Goal: Transaction & Acquisition: Purchase product/service

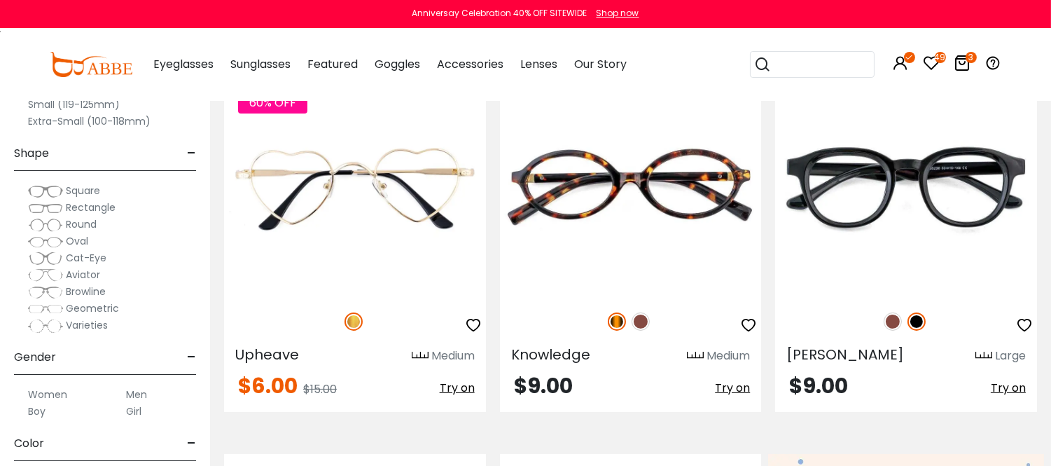
scroll to position [467, 0]
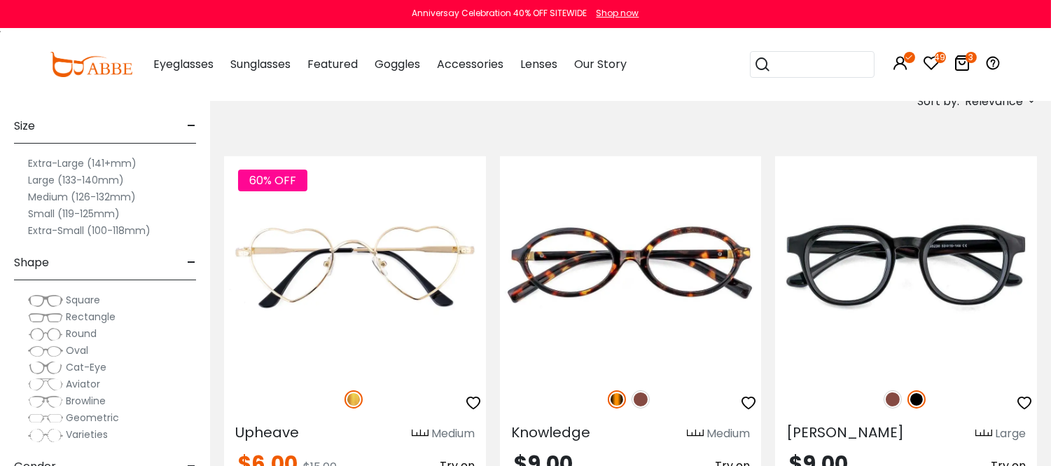
click at [78, 163] on label "Extra-Large (141+mm)" at bounding box center [82, 163] width 109 height 17
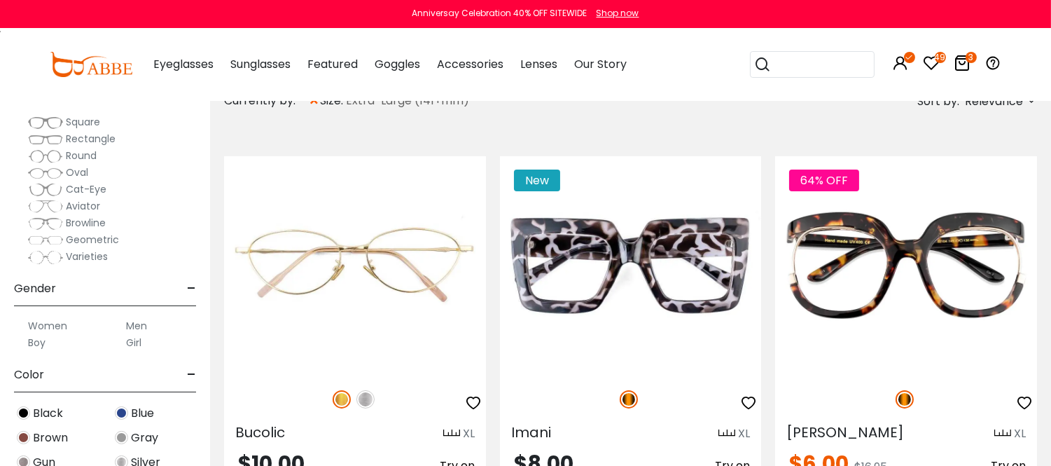
scroll to position [233, 0]
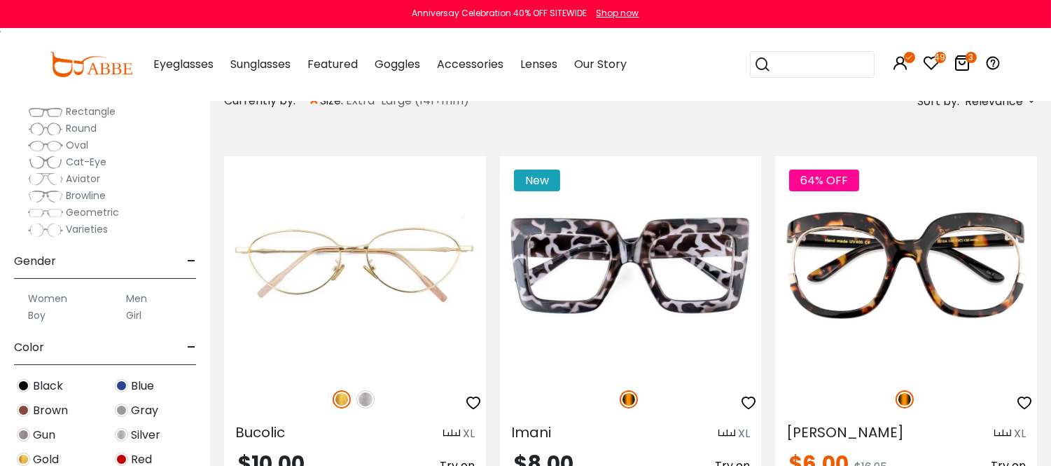
click at [140, 305] on label "Men" at bounding box center [136, 298] width 21 height 17
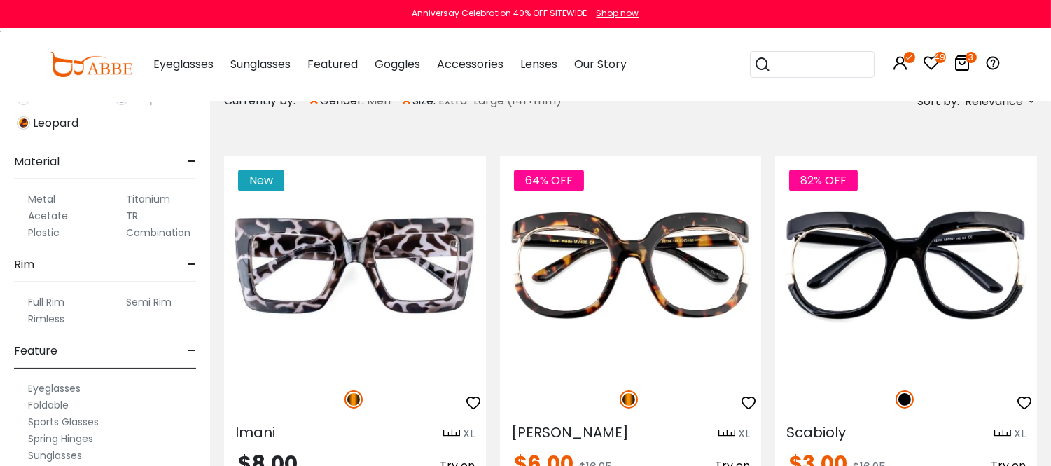
scroll to position [778, 0]
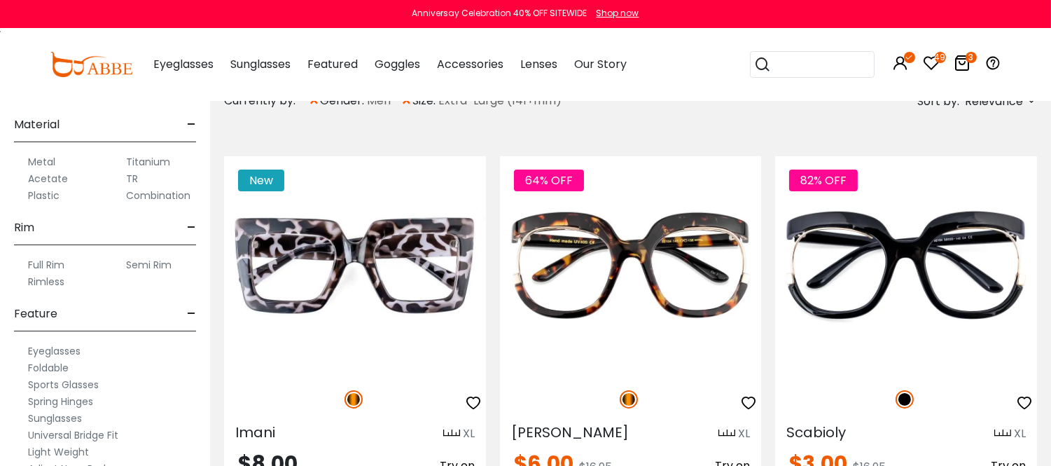
click at [55, 273] on label "Full Rim" at bounding box center [46, 264] width 36 height 17
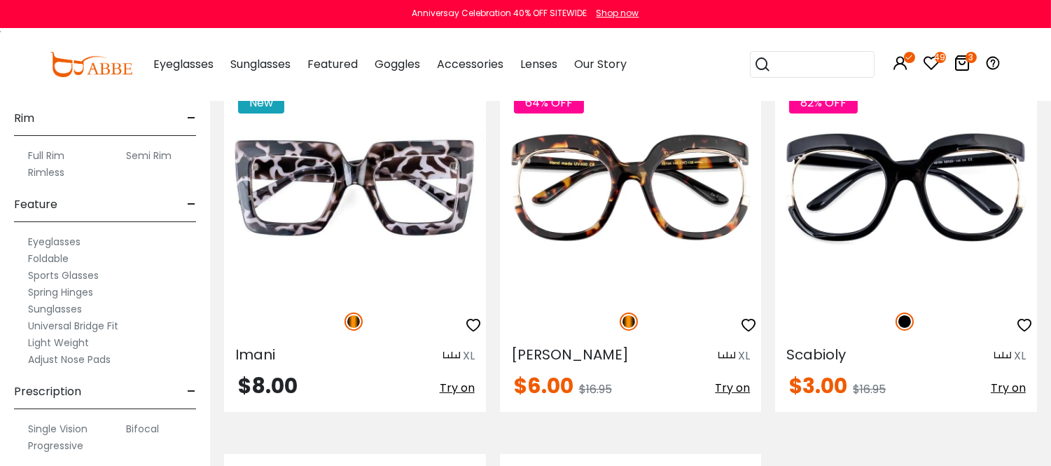
scroll to position [848, 0]
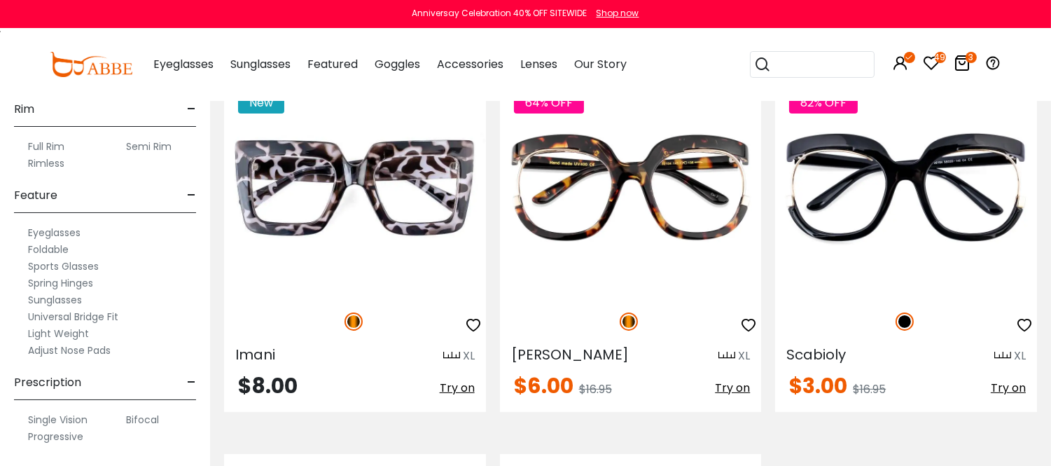
click at [58, 230] on label "Eyeglasses" at bounding box center [54, 232] width 53 height 17
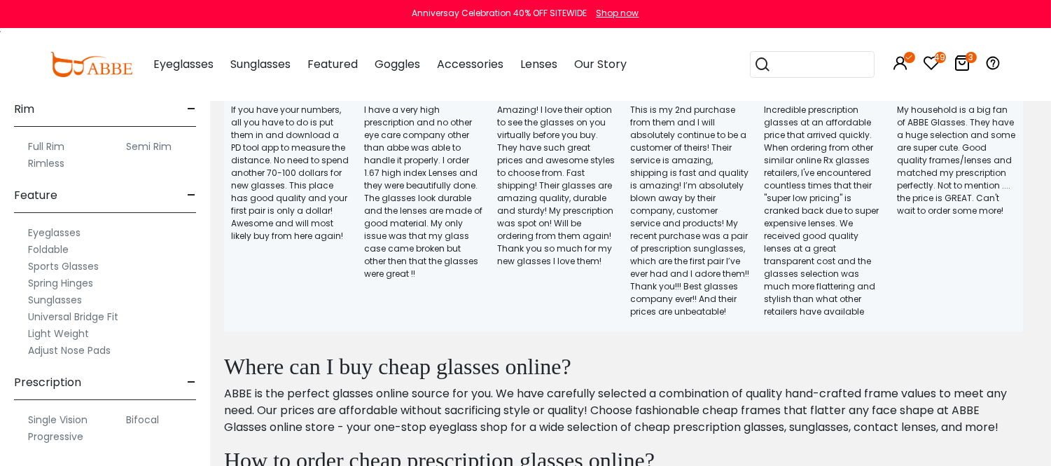
scroll to position [848, 0]
click at [75, 278] on label "Spring Hinges" at bounding box center [60, 283] width 65 height 17
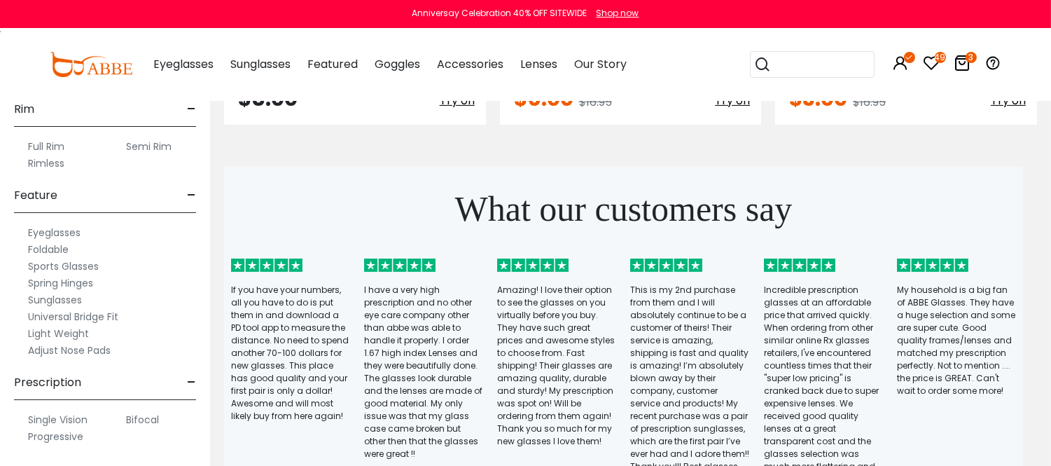
scroll to position [934, 0]
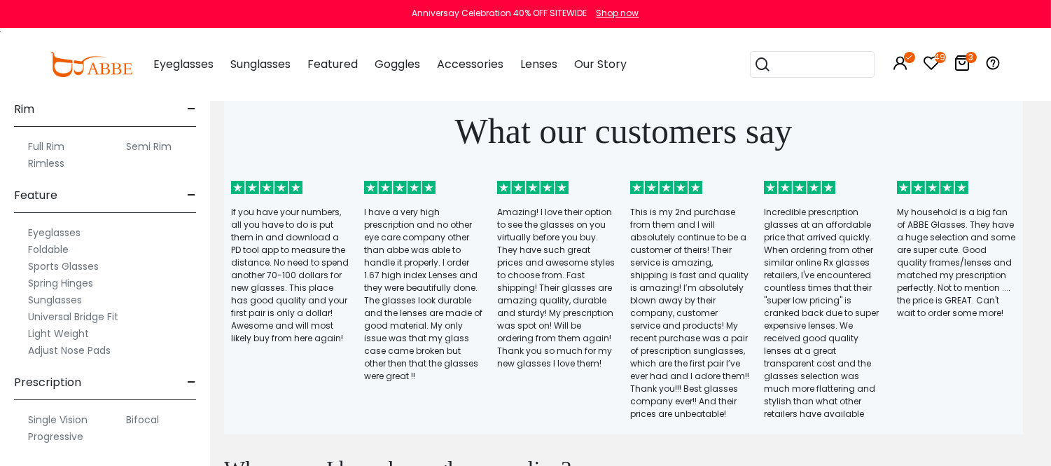
click at [55, 436] on label "Progressive" at bounding box center [55, 436] width 55 height 17
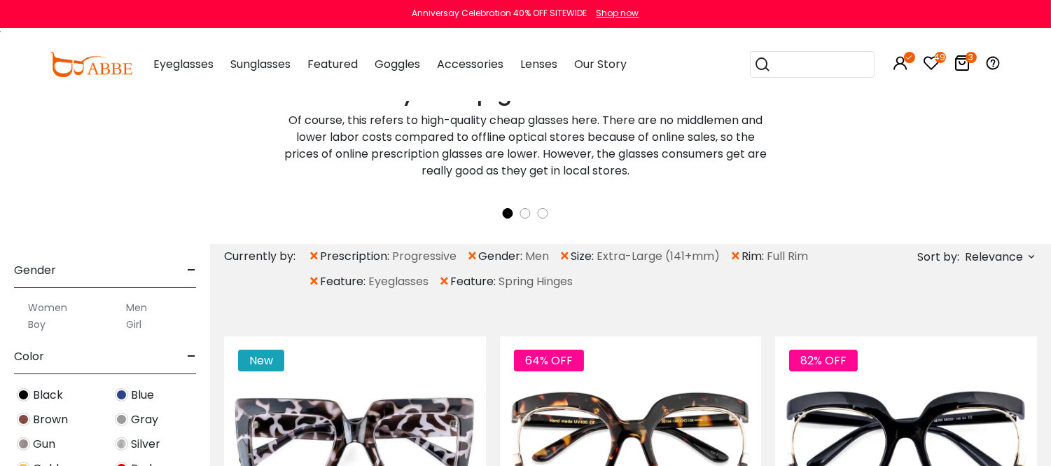
scroll to position [389, 0]
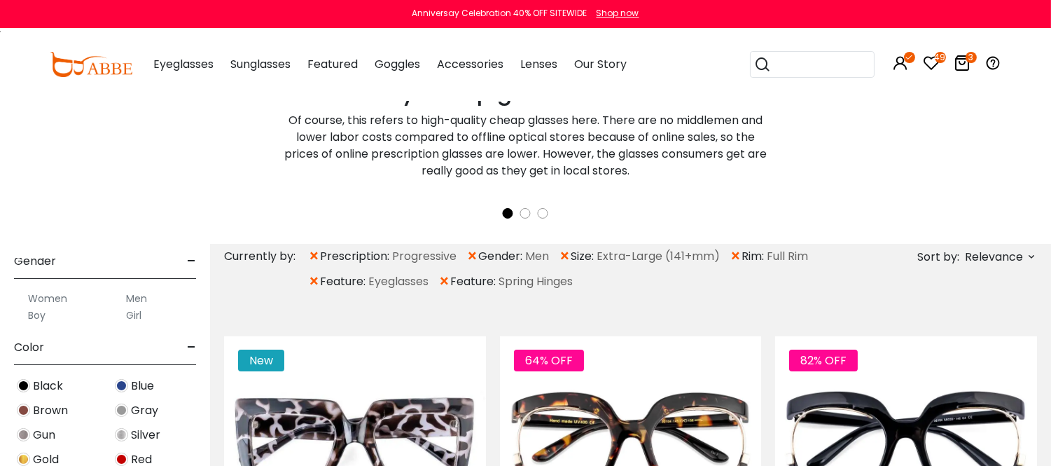
click at [141, 307] on label "Men" at bounding box center [136, 298] width 21 height 17
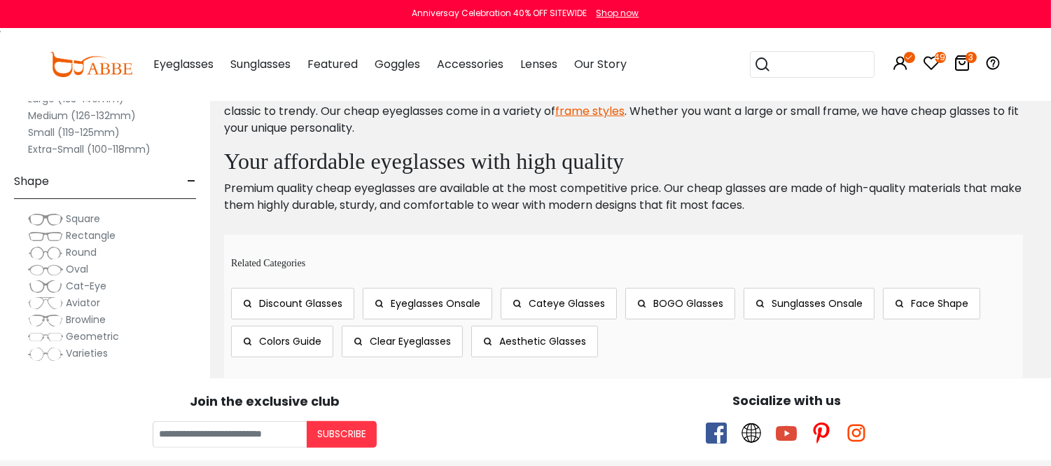
scroll to position [1945, 0]
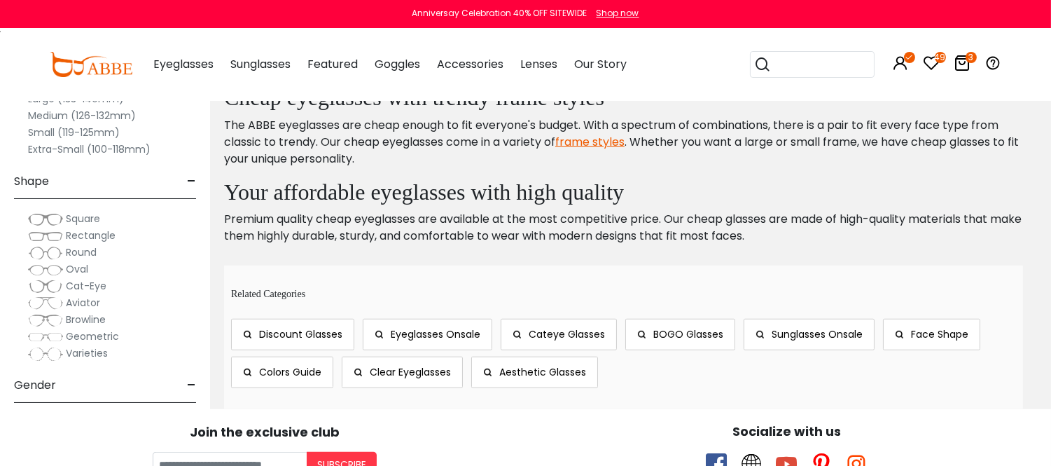
click at [139, 429] on label "Men" at bounding box center [136, 422] width 21 height 17
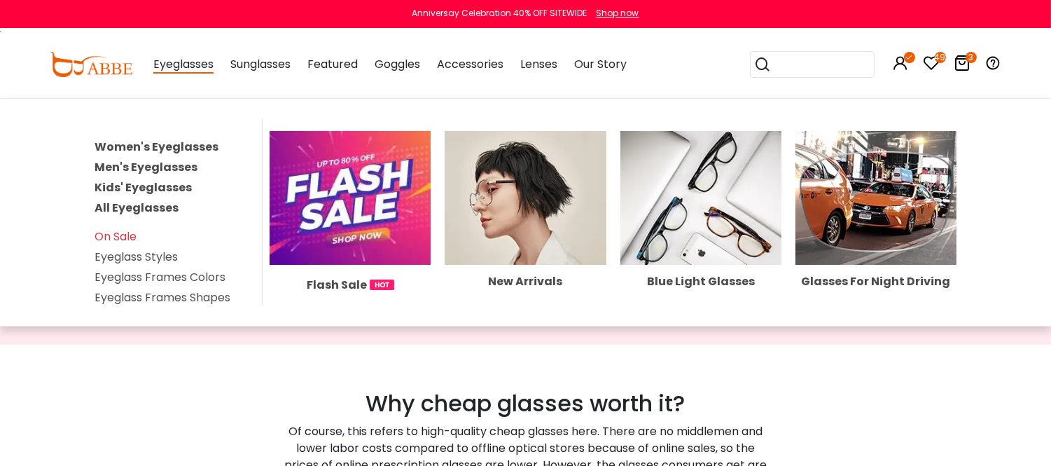
click at [179, 175] on link "Men's Eyeglasses" at bounding box center [146, 167] width 103 height 16
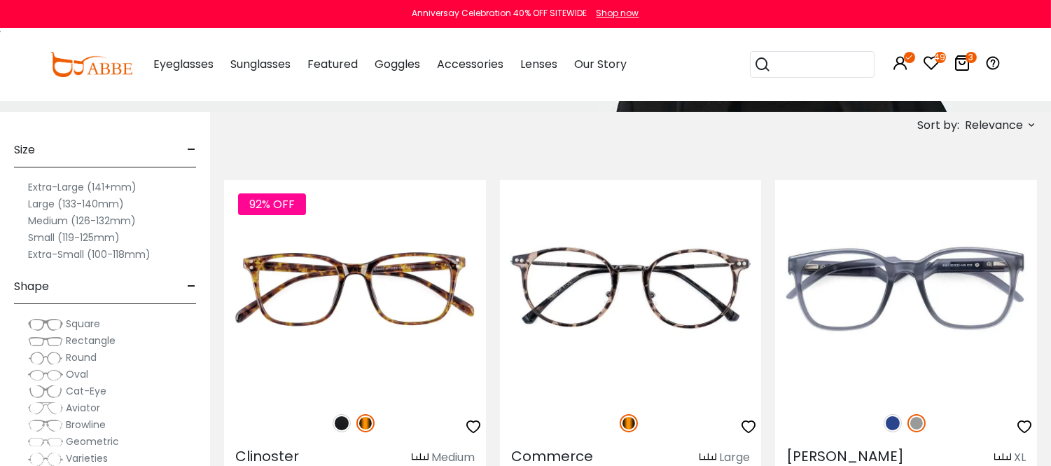
scroll to position [233, 0]
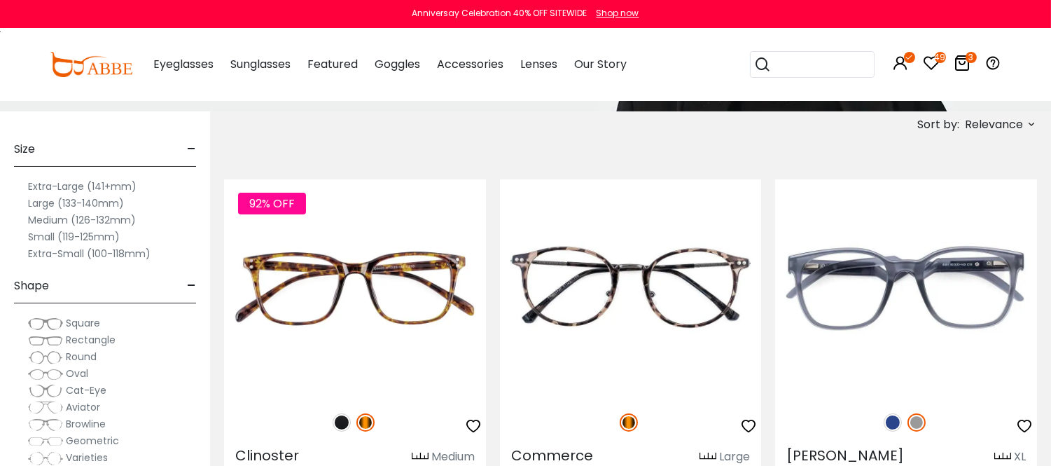
click at [62, 190] on label "Extra-Large (141+mm)" at bounding box center [82, 186] width 109 height 17
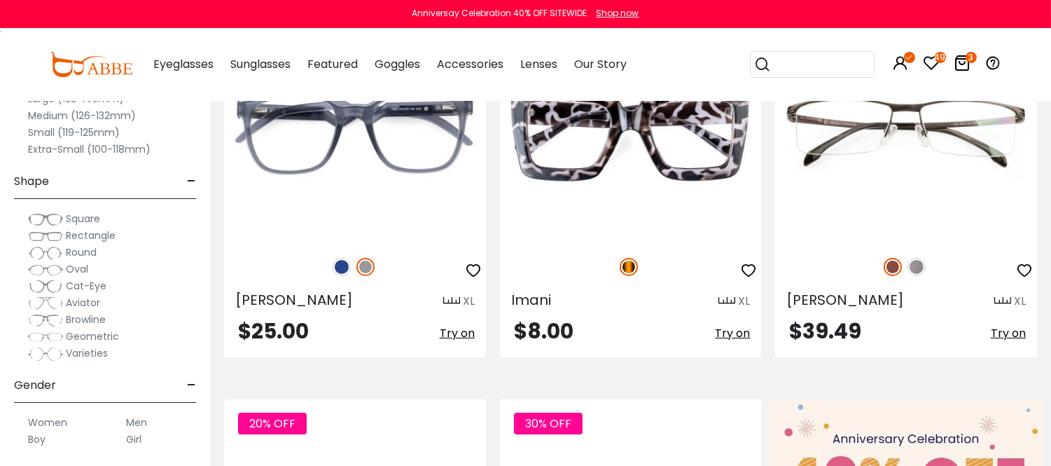
scroll to position [78, 0]
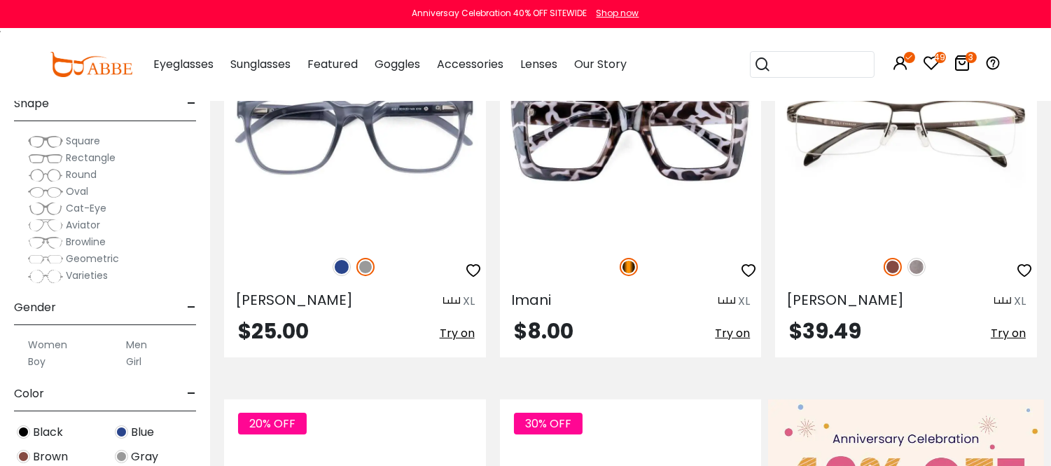
click at [141, 353] on label "Men" at bounding box center [136, 344] width 21 height 17
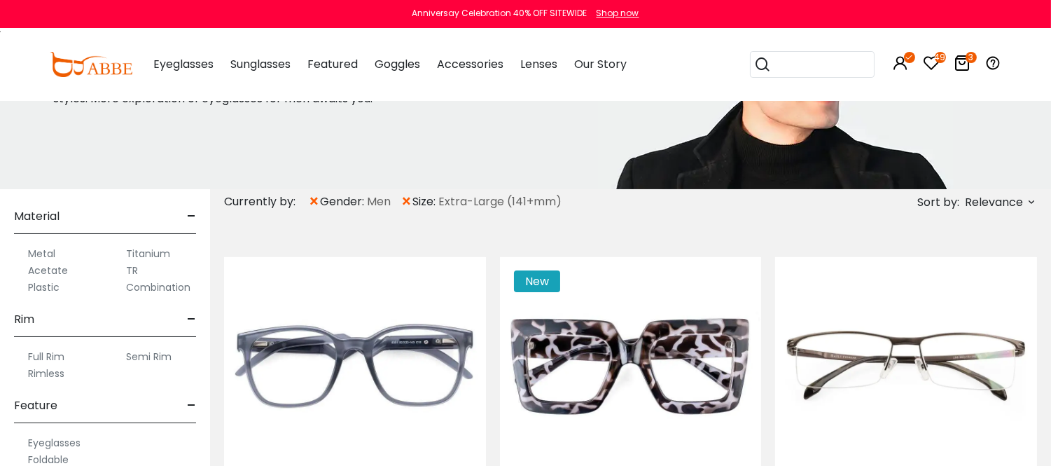
scroll to position [848, 0]
click at [46, 349] on label "Full Rim" at bounding box center [46, 356] width 36 height 17
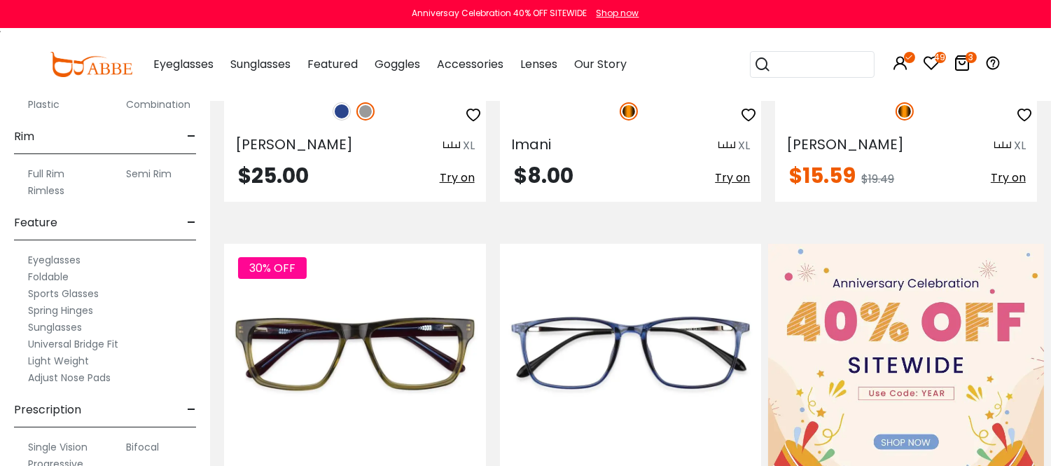
scroll to position [778, 0]
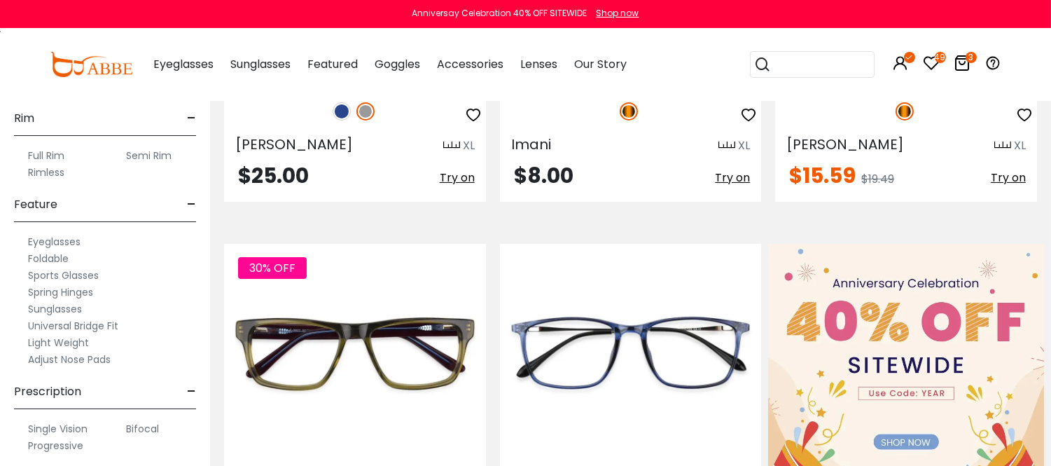
click at [74, 301] on label "Spring Hinges" at bounding box center [60, 292] width 65 height 17
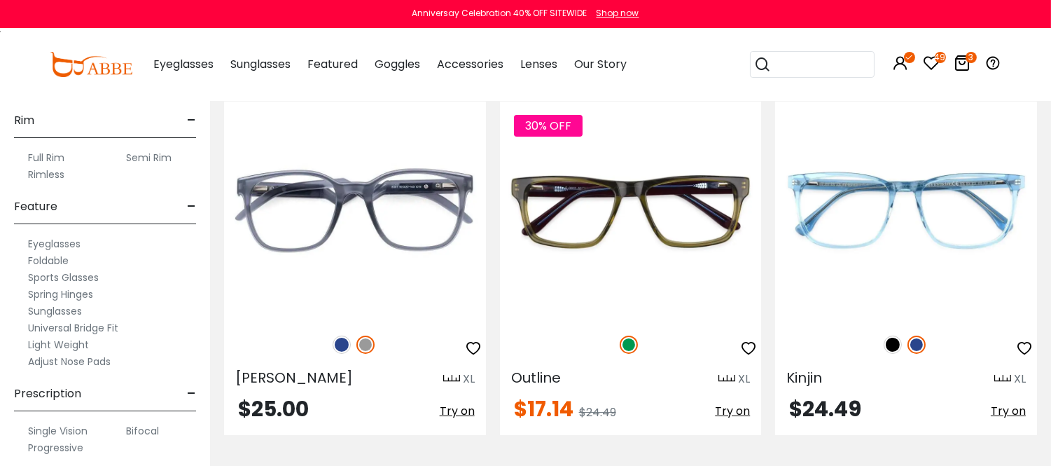
scroll to position [778, 0]
click at [73, 250] on label "Eyeglasses" at bounding box center [54, 241] width 53 height 17
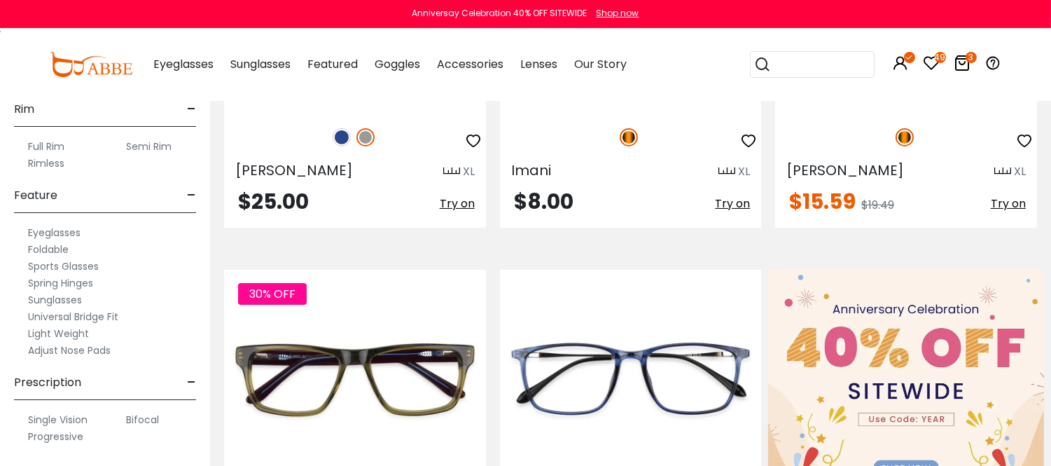
scroll to position [544, 0]
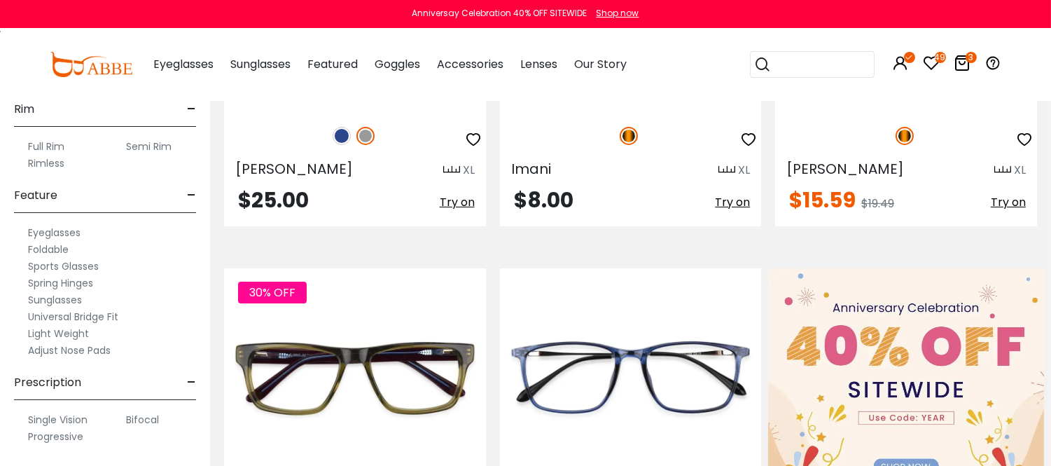
click at [67, 436] on label "Progressive" at bounding box center [55, 436] width 55 height 17
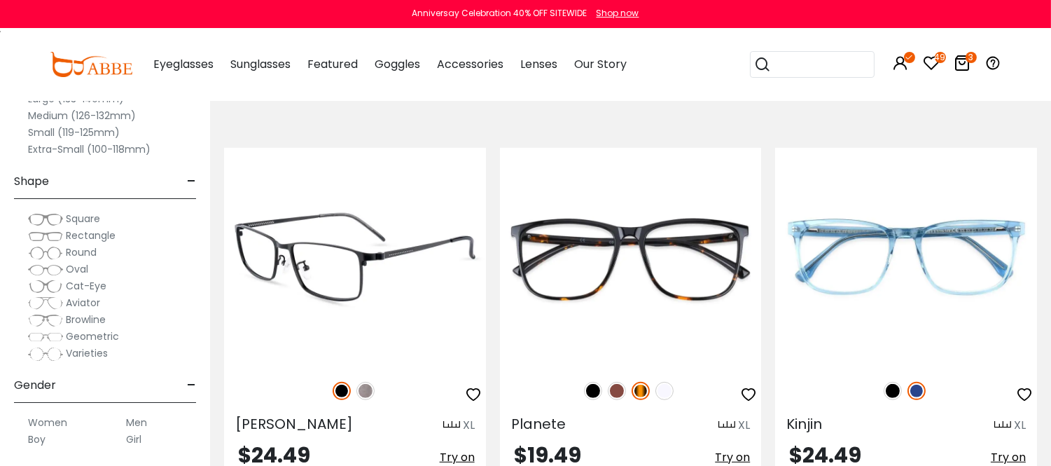
scroll to position [1089, 0]
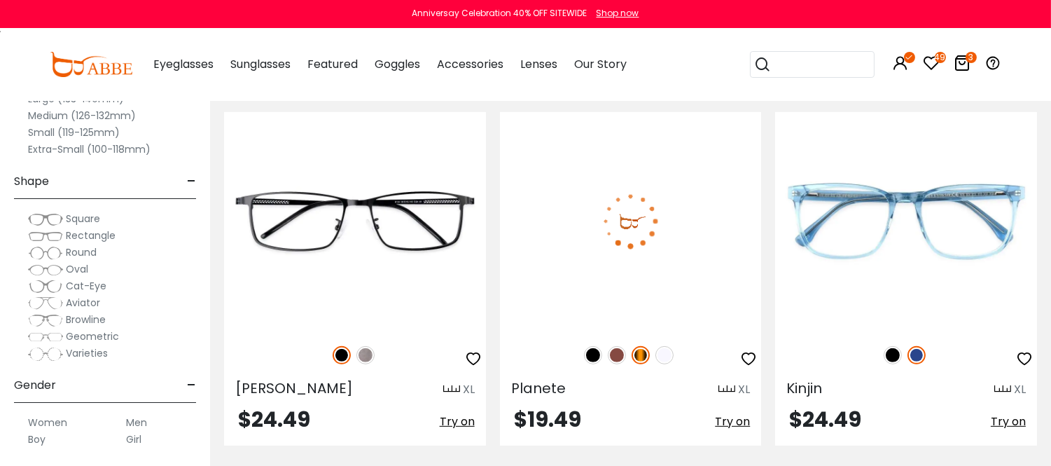
click at [617, 364] on img at bounding box center [617, 355] width 18 height 18
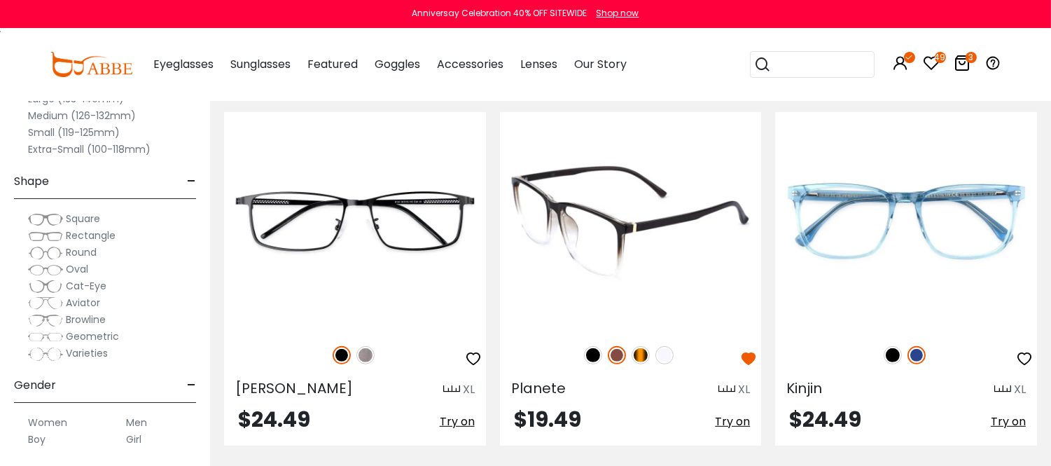
click at [640, 364] on img at bounding box center [641, 355] width 18 height 18
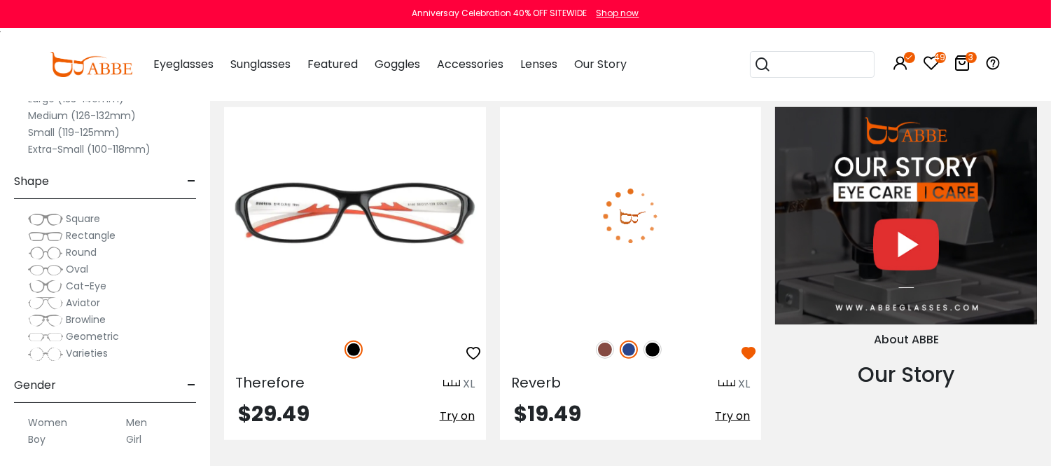
scroll to position [1479, 0]
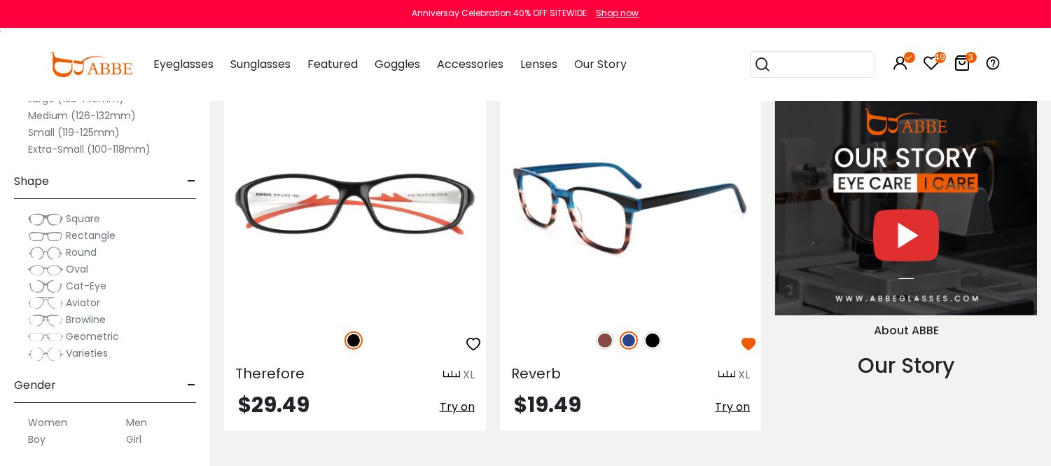
click at [608, 281] on img at bounding box center [631, 207] width 262 height 218
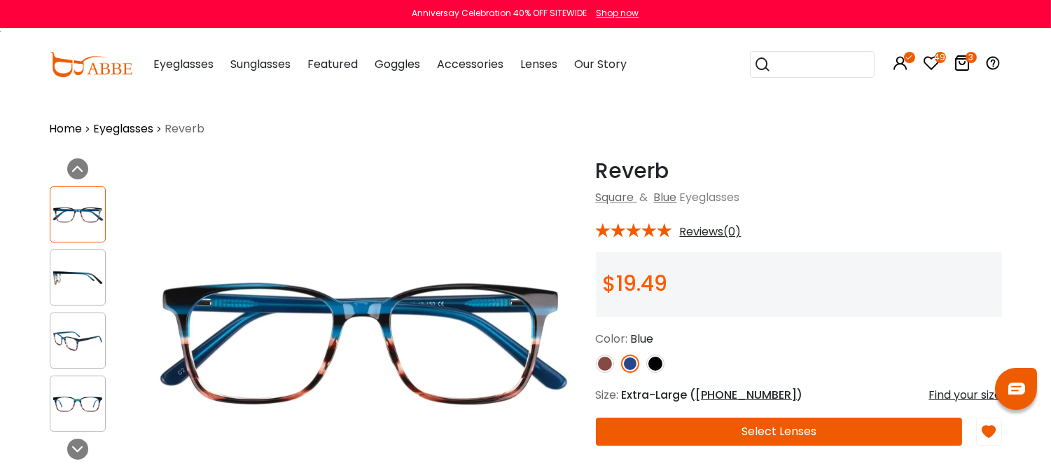
click at [603, 373] on img at bounding box center [605, 363] width 18 height 18
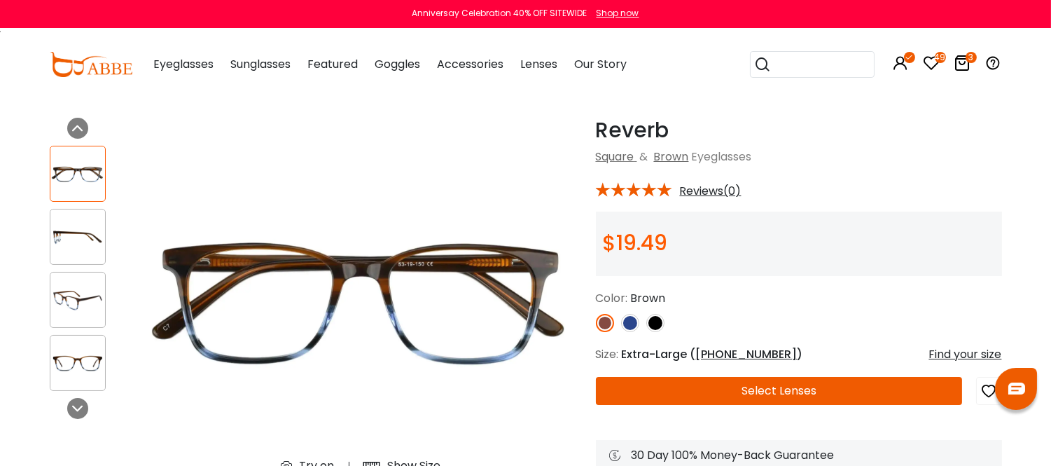
scroll to position [78, 0]
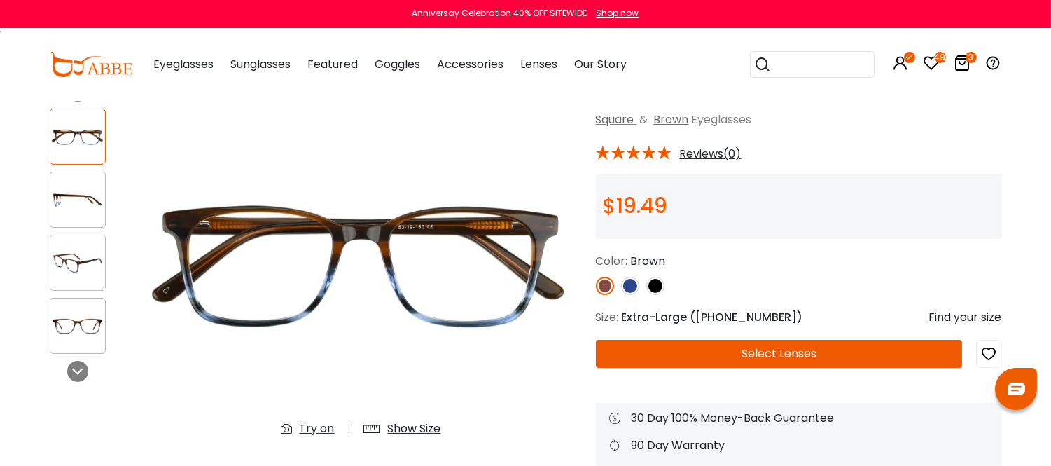
click at [654, 295] on img at bounding box center [656, 286] width 18 height 18
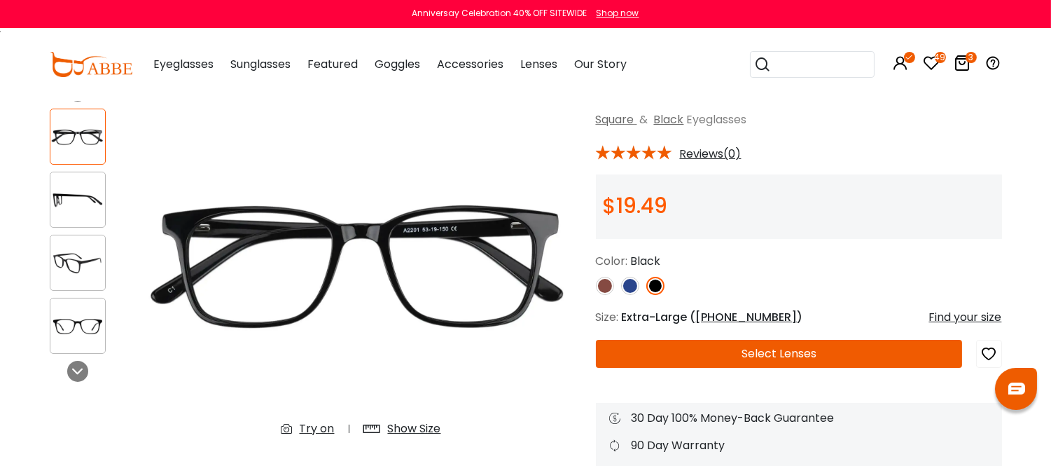
click at [601, 295] on img at bounding box center [605, 286] width 18 height 18
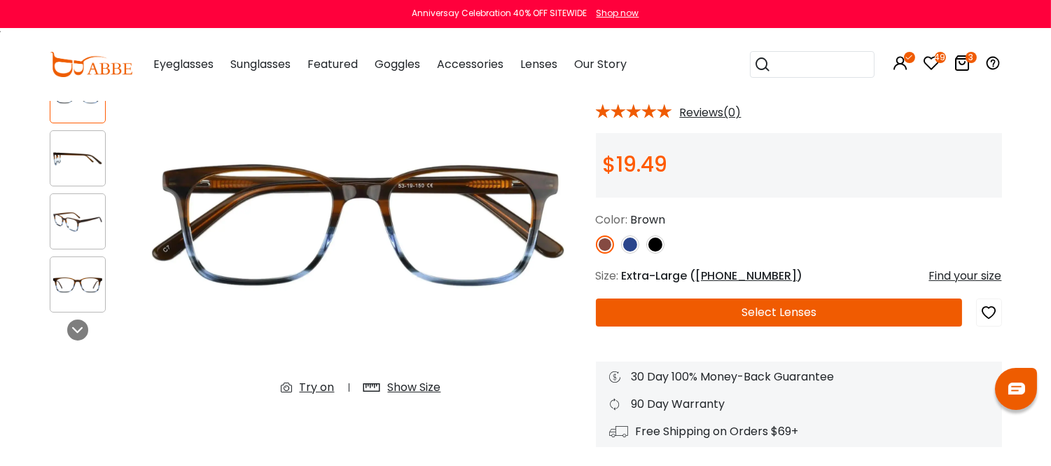
scroll to position [156, 0]
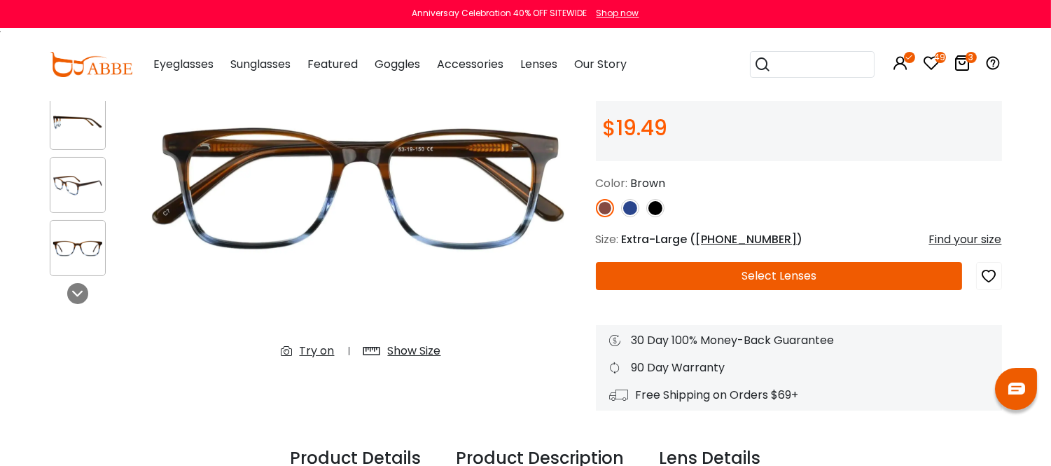
click at [78, 188] on img at bounding box center [77, 185] width 55 height 27
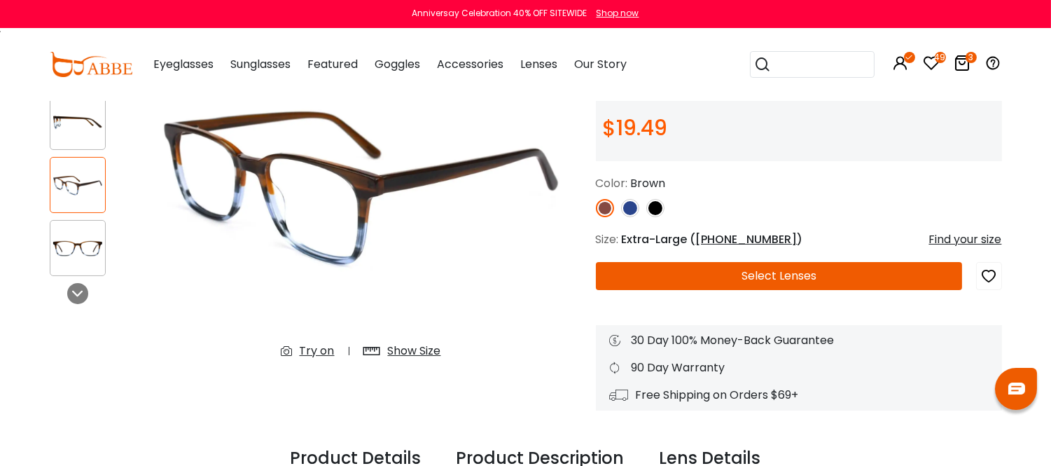
click at [81, 129] on img at bounding box center [77, 122] width 55 height 27
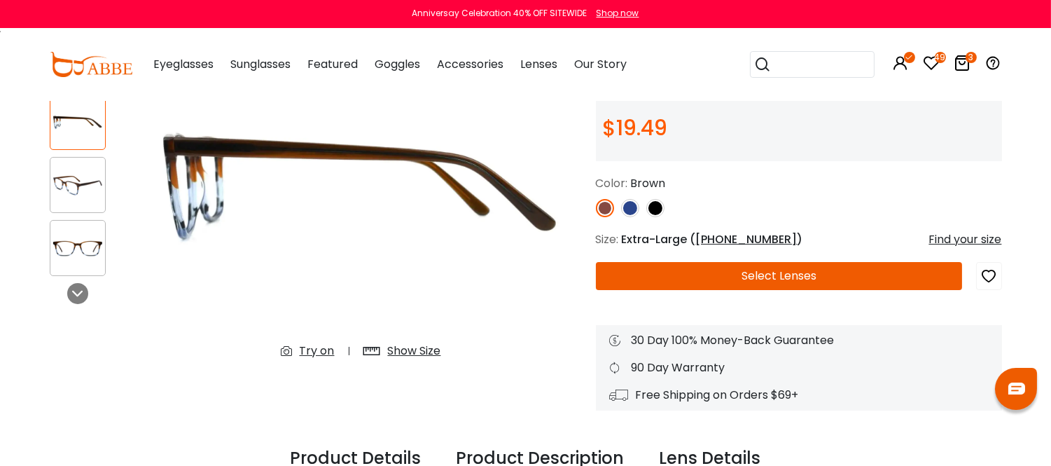
scroll to position [78, 0]
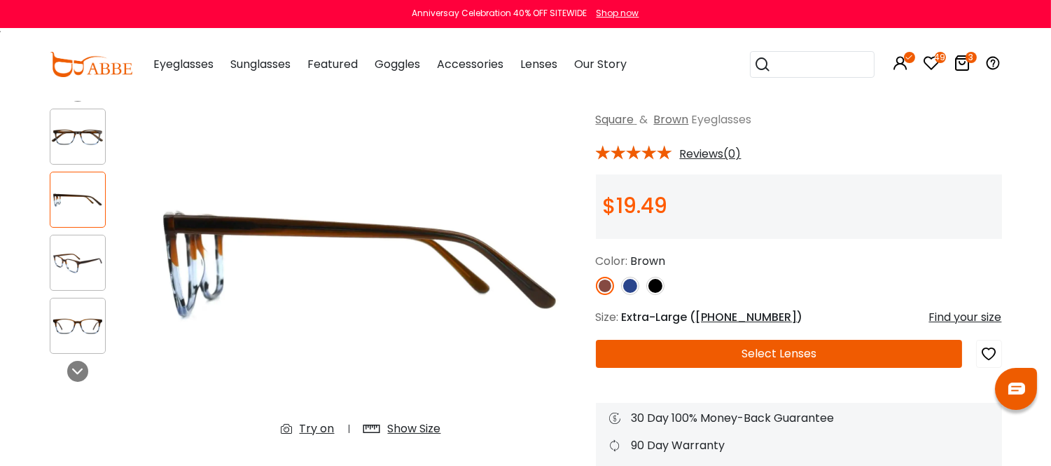
click at [85, 141] on img at bounding box center [77, 136] width 55 height 27
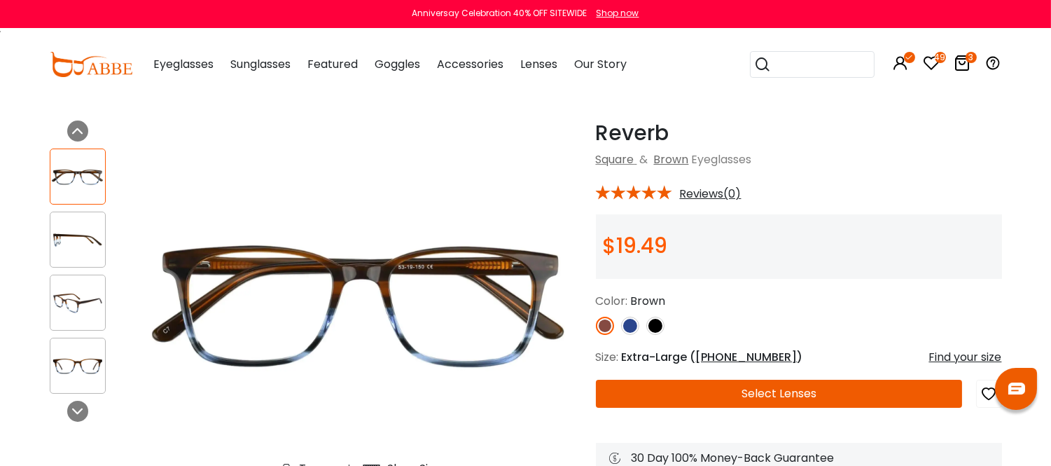
scroll to position [0, 0]
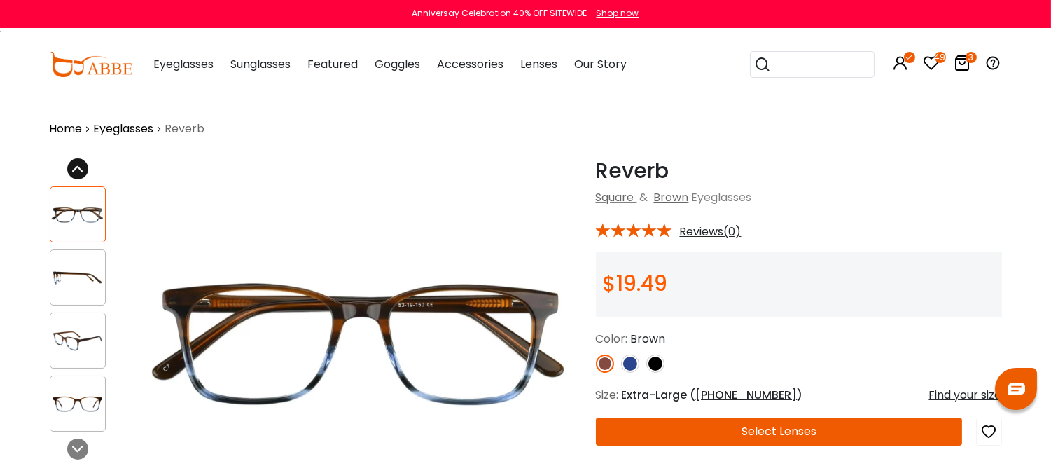
click at [75, 174] on icon at bounding box center [77, 168] width 11 height 11
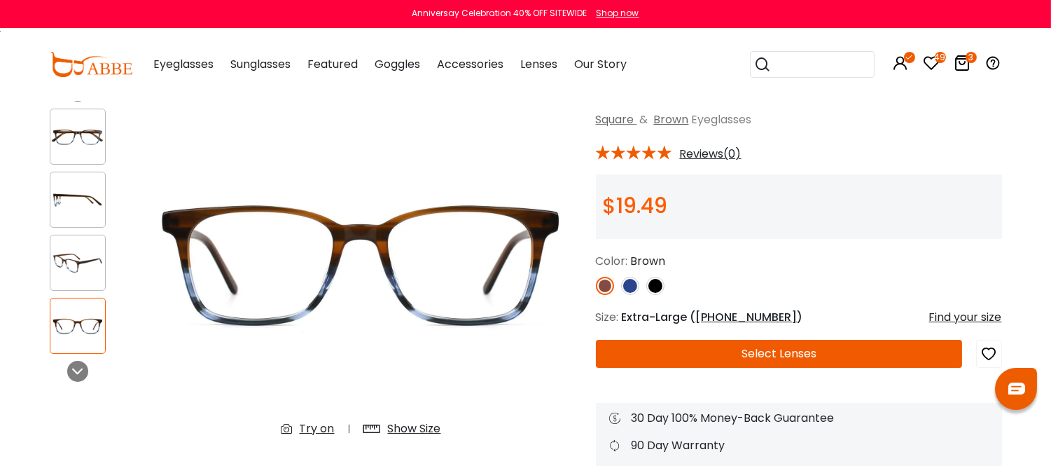
scroll to position [156, 0]
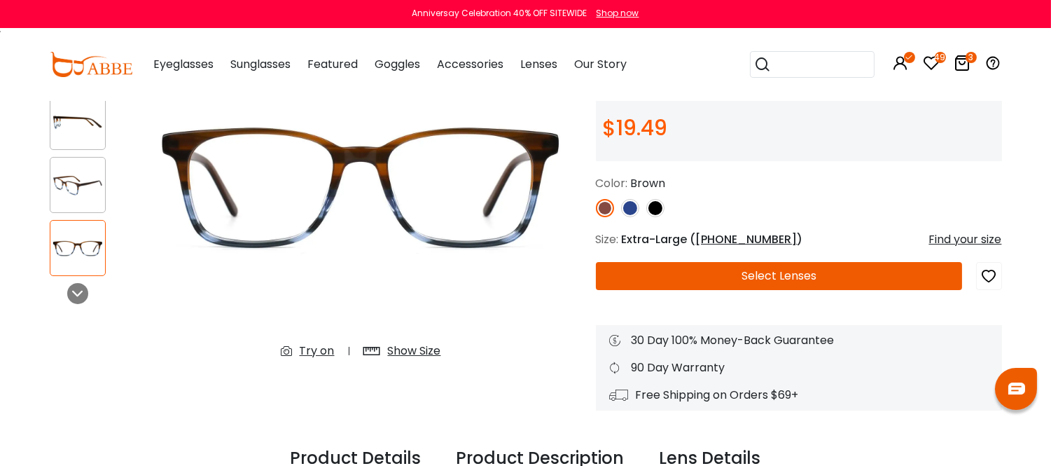
click at [764, 290] on button "Select Lenses" at bounding box center [779, 276] width 367 height 28
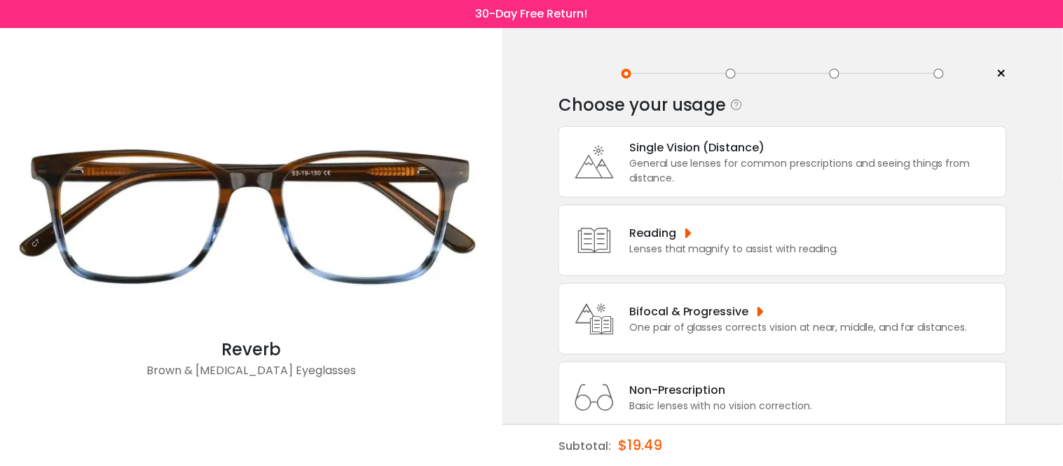
click at [742, 316] on div "Bifocal & Progressive" at bounding box center [798, 312] width 338 height 18
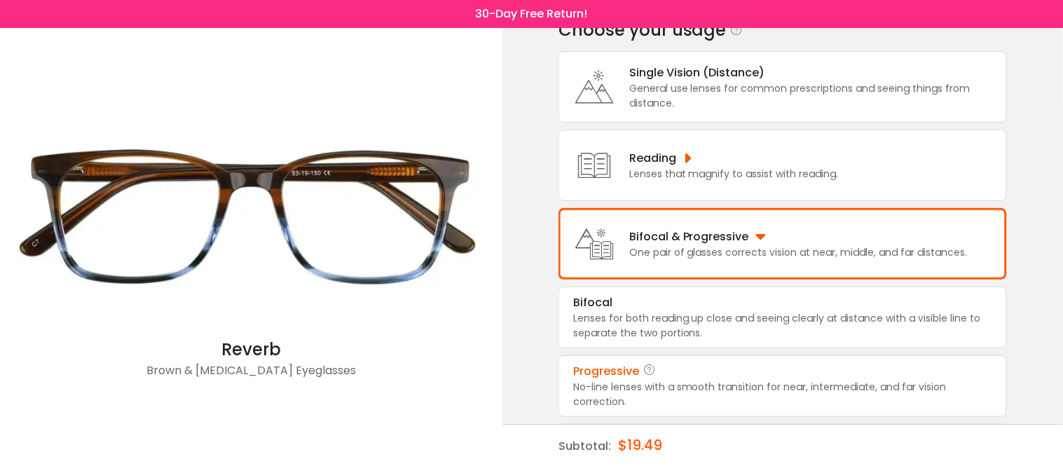
scroll to position [82, 0]
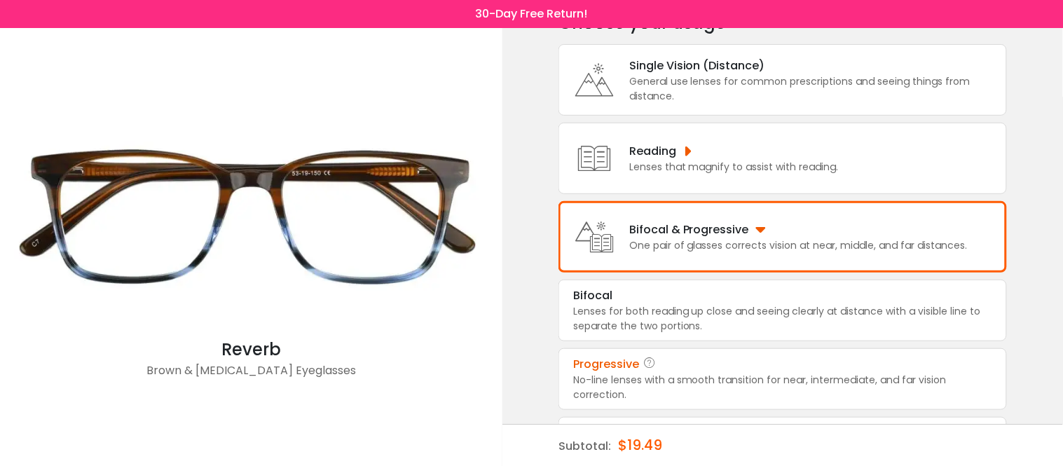
click at [703, 387] on div "No-line lenses with a smooth transition for near, intermediate, and far vision …" at bounding box center [782, 387] width 419 height 29
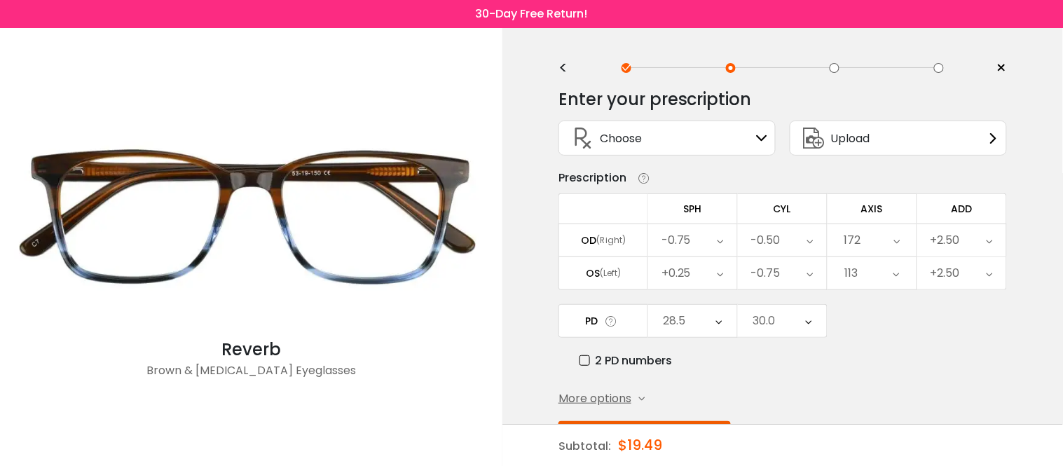
scroll to position [0, 0]
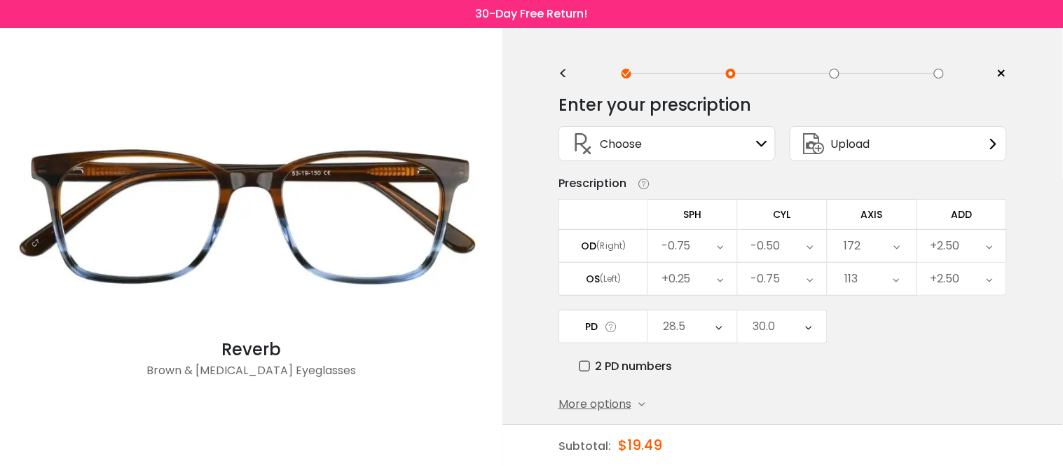
click at [761, 146] on icon at bounding box center [762, 143] width 11 height 11
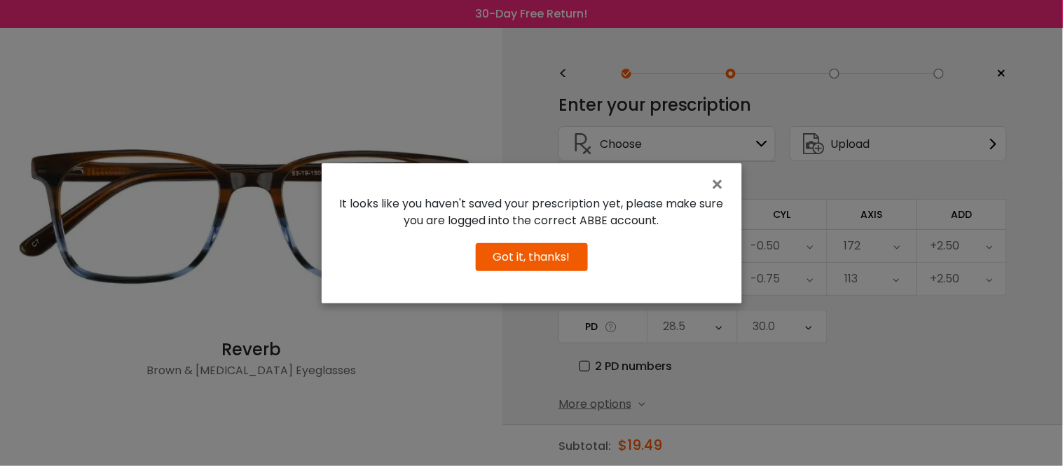
click at [527, 271] on button "Got it, thanks!" at bounding box center [532, 257] width 112 height 28
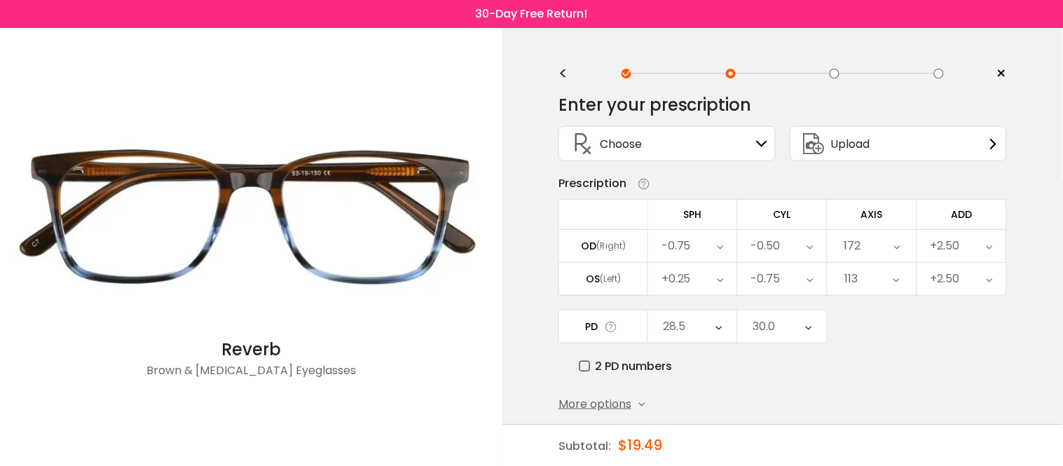
click at [721, 252] on icon at bounding box center [720, 246] width 6 height 32
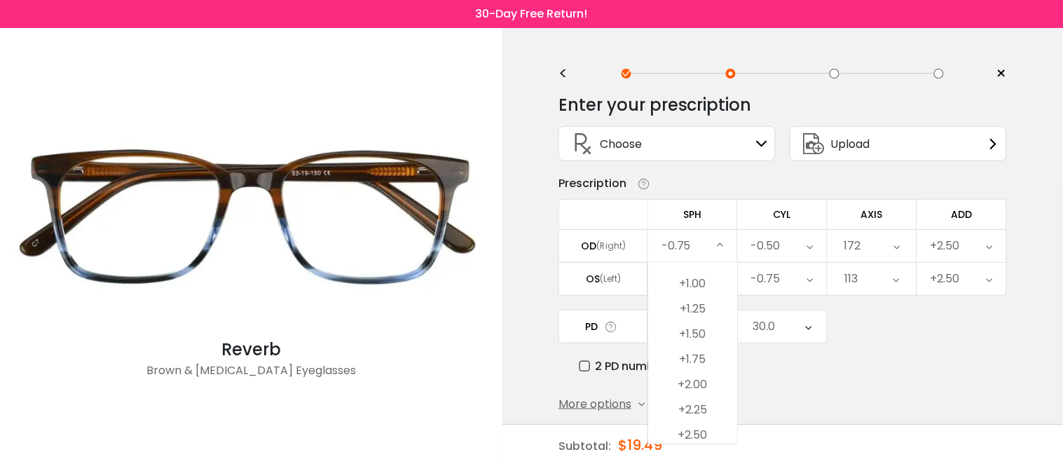
scroll to position [2162, 0]
click at [698, 360] on li "+2.00" at bounding box center [692, 357] width 89 height 25
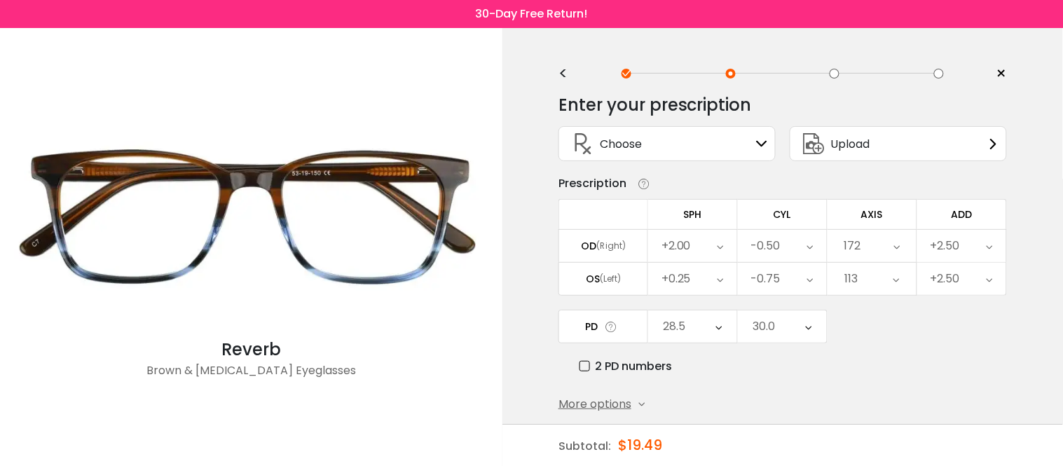
click at [810, 251] on icon at bounding box center [810, 246] width 6 height 32
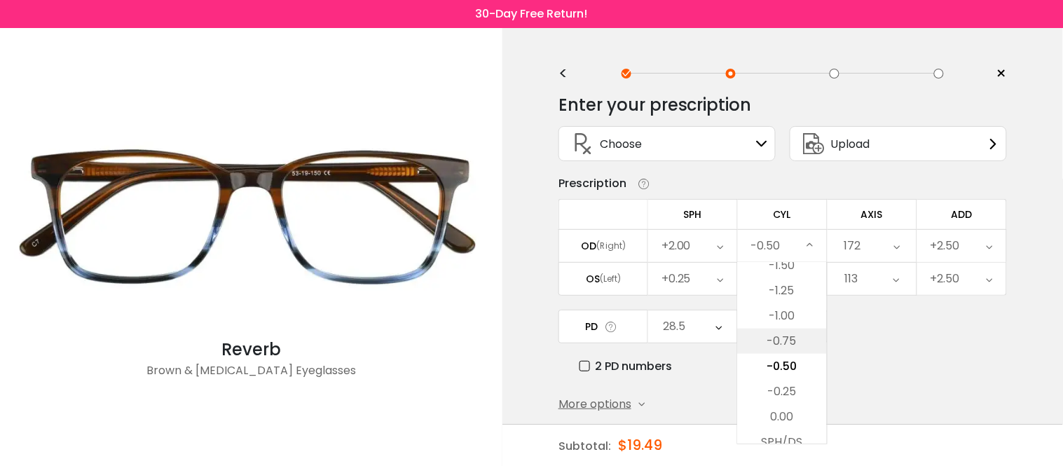
click at [796, 345] on li "-0.75" at bounding box center [782, 341] width 89 height 25
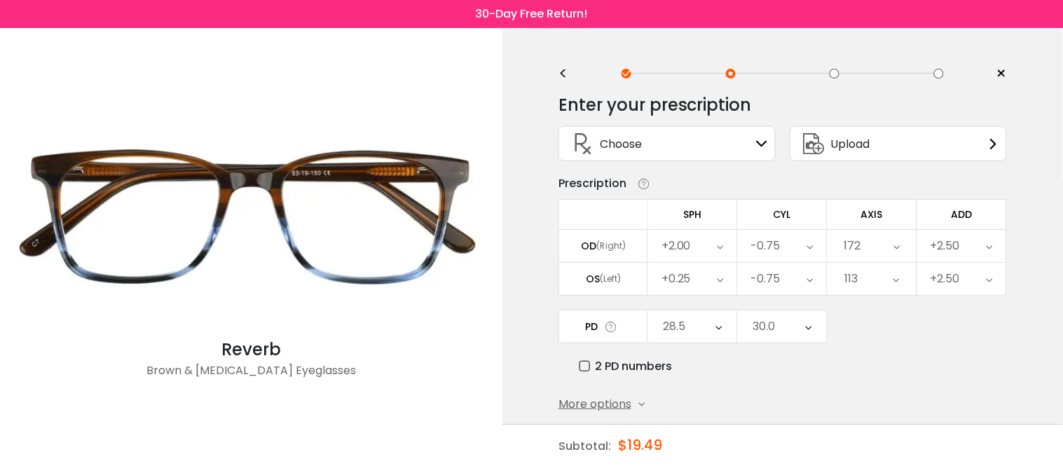
click at [894, 254] on icon at bounding box center [897, 246] width 6 height 32
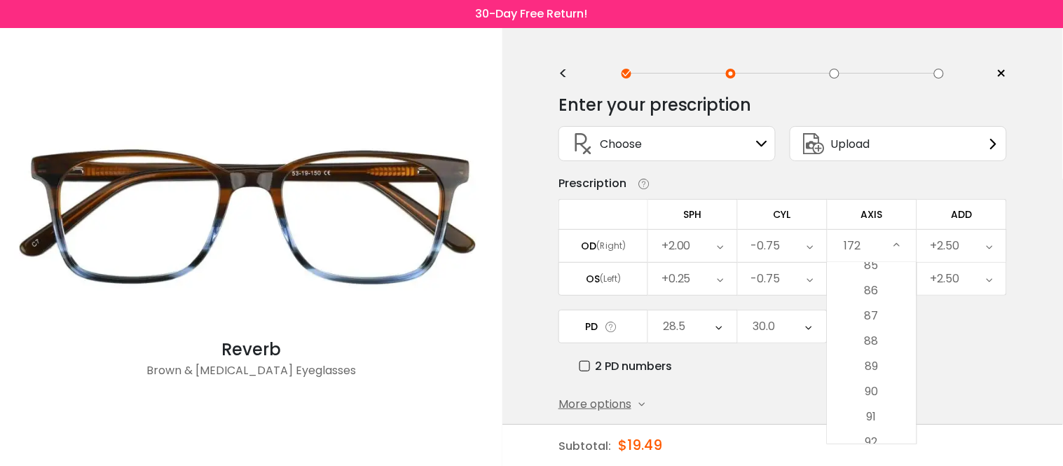
scroll to position [2146, 0]
click at [876, 403] on li "90" at bounding box center [871, 399] width 89 height 25
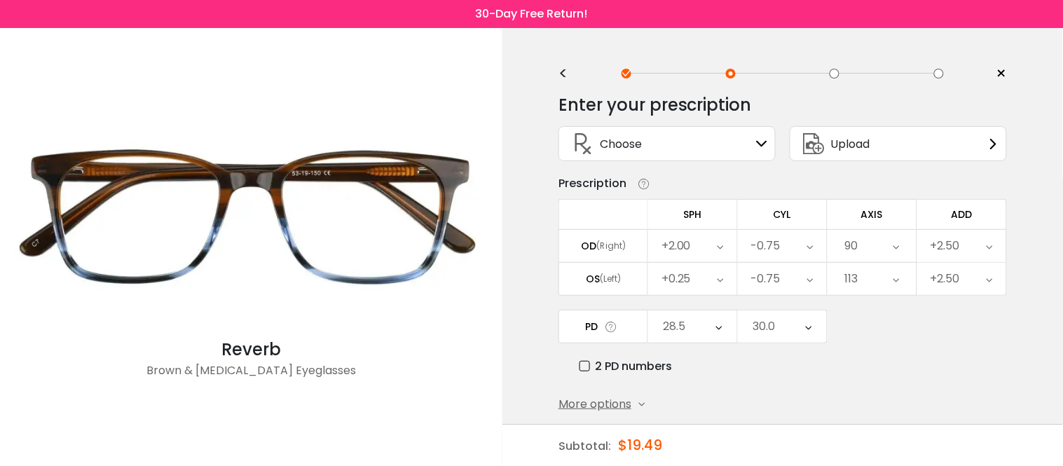
click at [720, 284] on icon at bounding box center [720, 279] width 6 height 32
click at [700, 371] on li "+2.50" at bounding box center [692, 374] width 88 height 25
click at [813, 283] on icon at bounding box center [810, 279] width 6 height 32
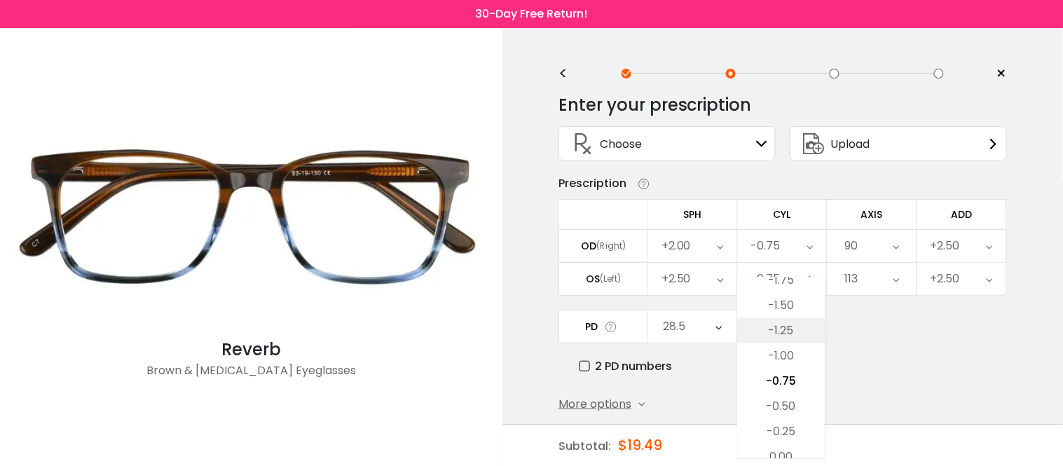
click at [785, 331] on li "-1.25" at bounding box center [782, 330] width 88 height 25
click at [897, 282] on icon at bounding box center [895, 279] width 6 height 32
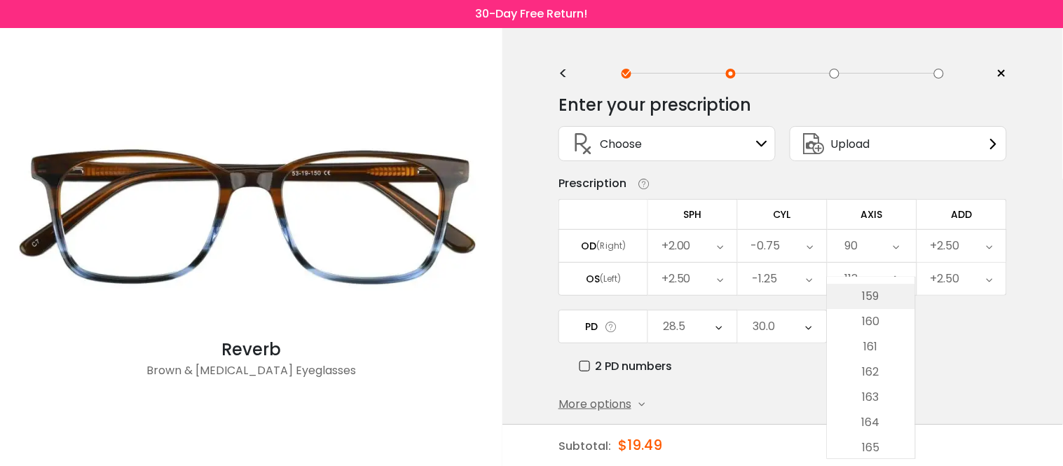
scroll to position [4004, 0]
click at [876, 368] on li "162" at bounding box center [871, 371] width 88 height 25
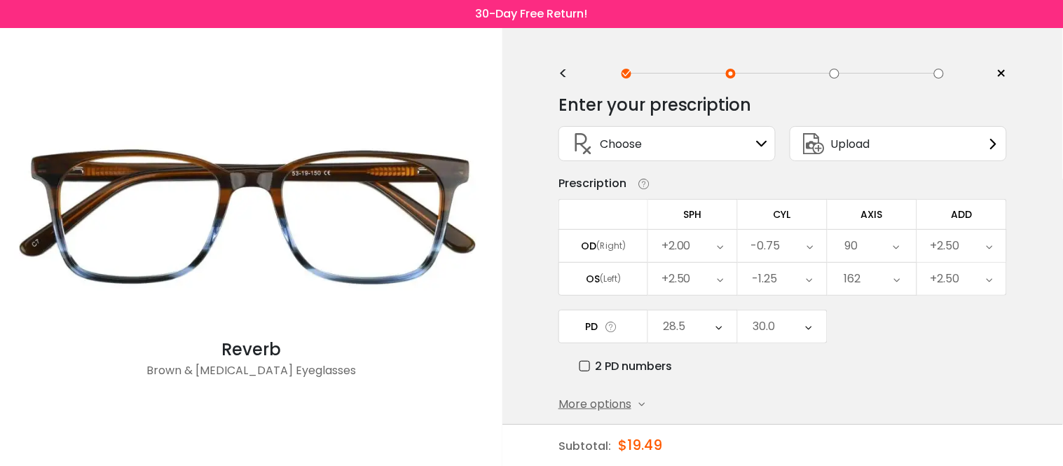
click at [716, 328] on icon at bounding box center [719, 326] width 6 height 32
click at [700, 373] on li "33.0" at bounding box center [692, 375] width 88 height 25
click at [809, 328] on icon at bounding box center [809, 326] width 6 height 32
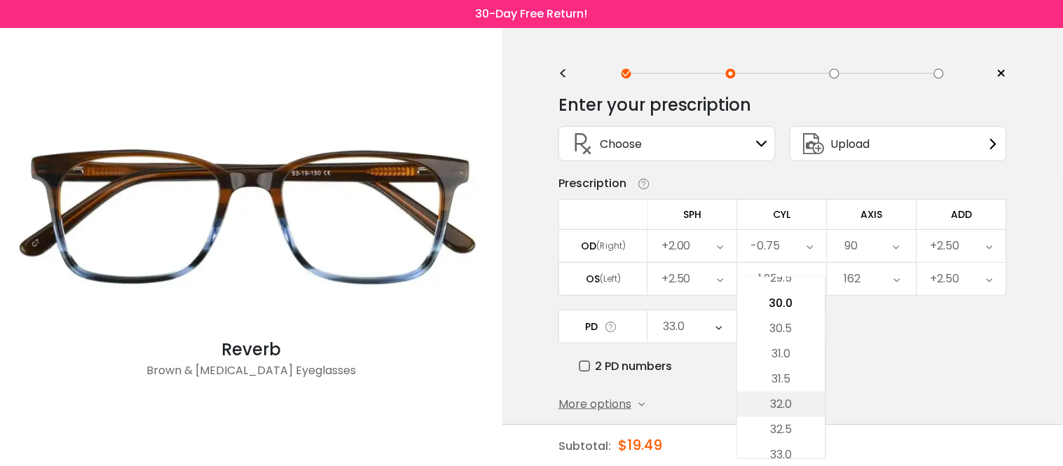
click at [782, 402] on li "32.0" at bounding box center [782, 404] width 88 height 25
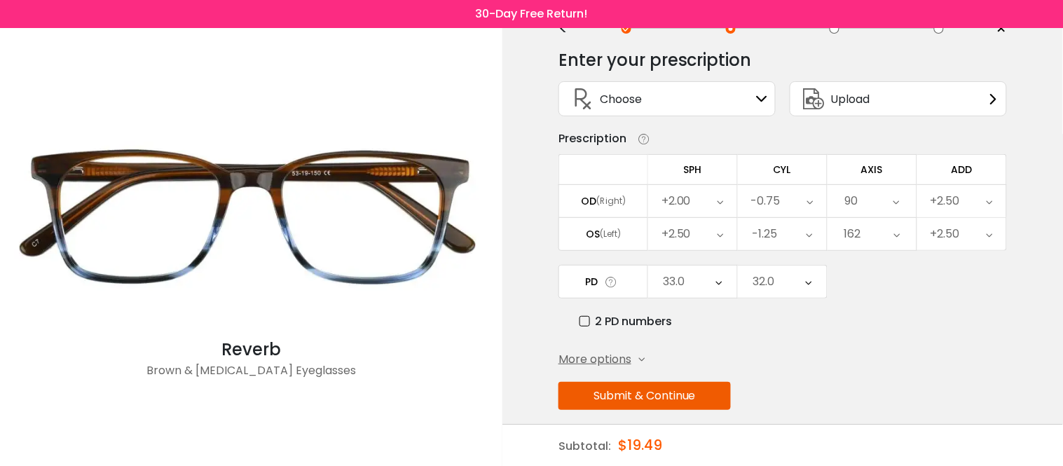
scroll to position [71, 0]
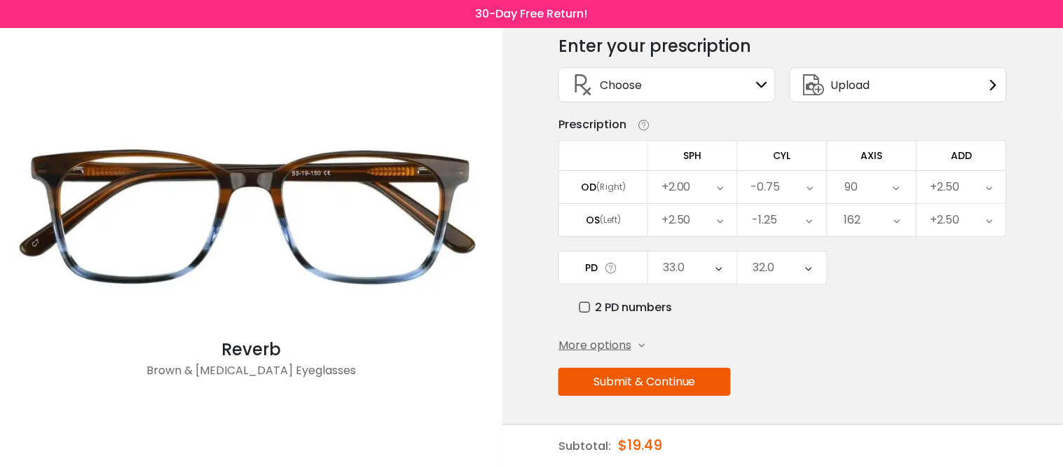
click at [687, 378] on button "Submit & Continue" at bounding box center [644, 382] width 172 height 28
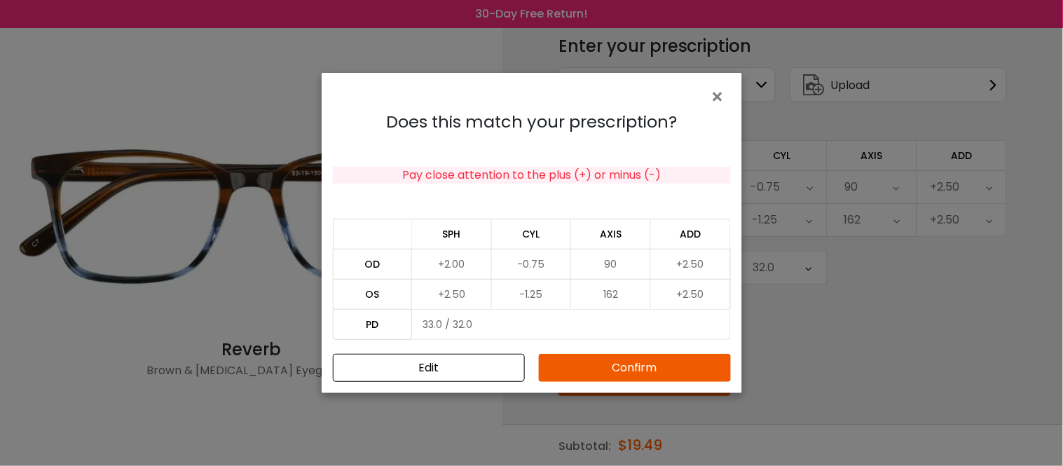
click at [635, 363] on button "Confirm" at bounding box center [635, 368] width 192 height 28
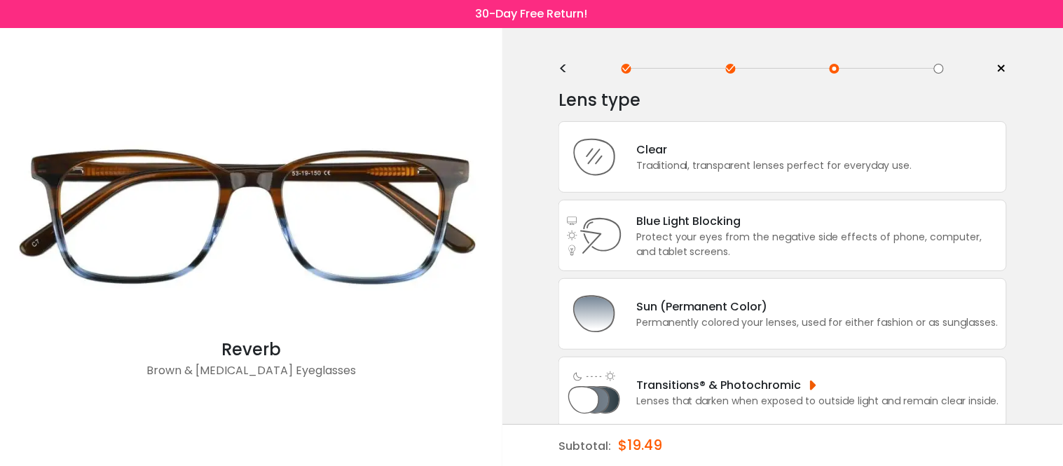
scroll to position [0, 0]
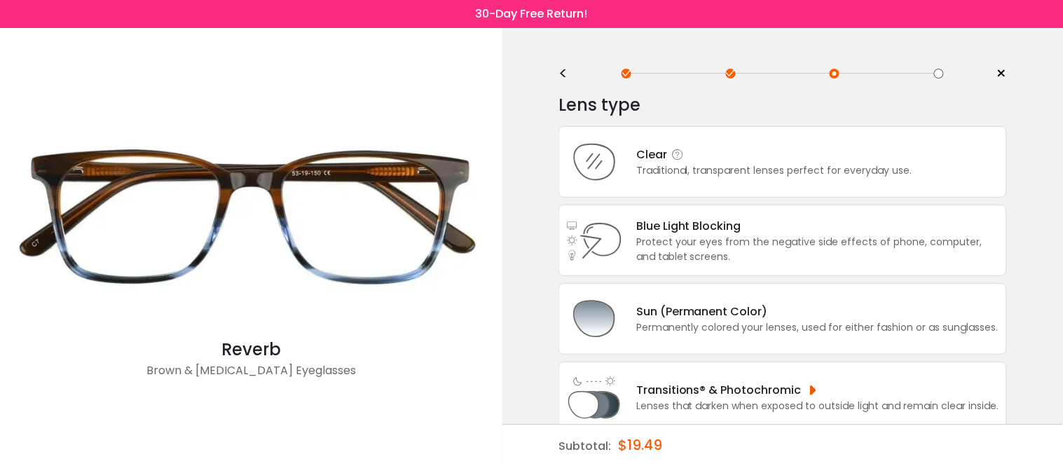
click at [731, 159] on div "Clear" at bounding box center [774, 155] width 276 height 18
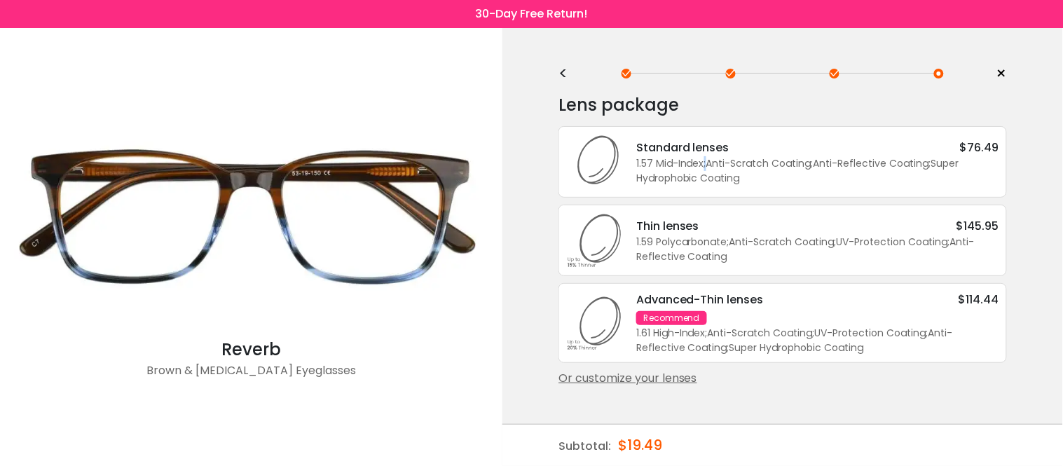
click at [705, 162] on span ";" at bounding box center [705, 163] width 2 height 14
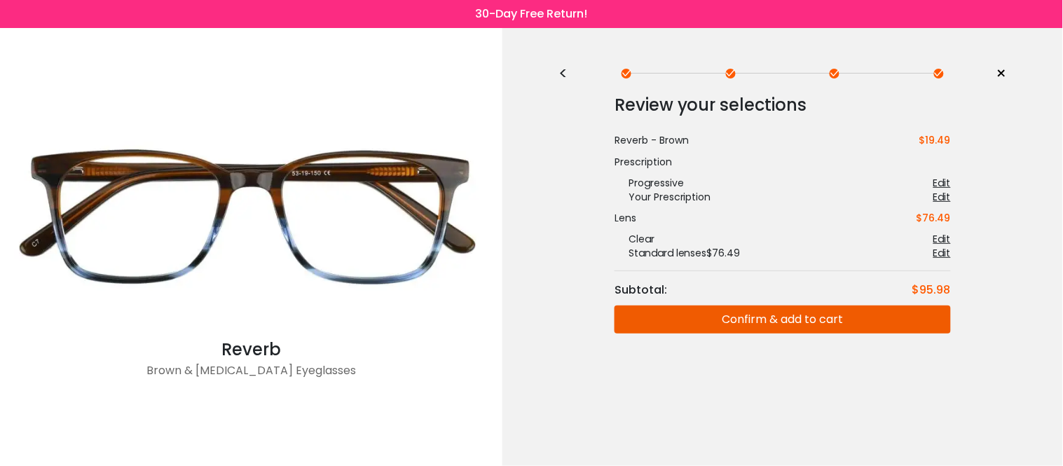
click at [789, 324] on button "Confirm & add to cart" at bounding box center [782, 319] width 336 height 28
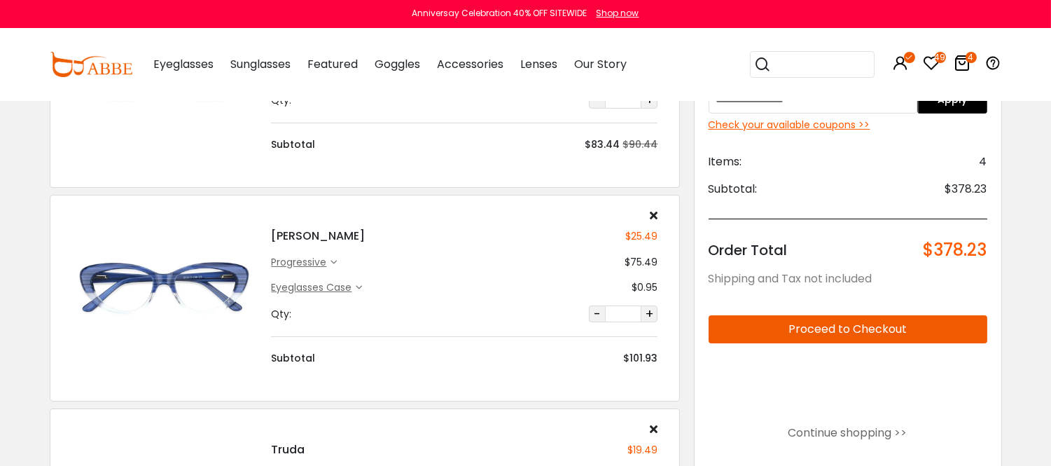
scroll to position [156, 0]
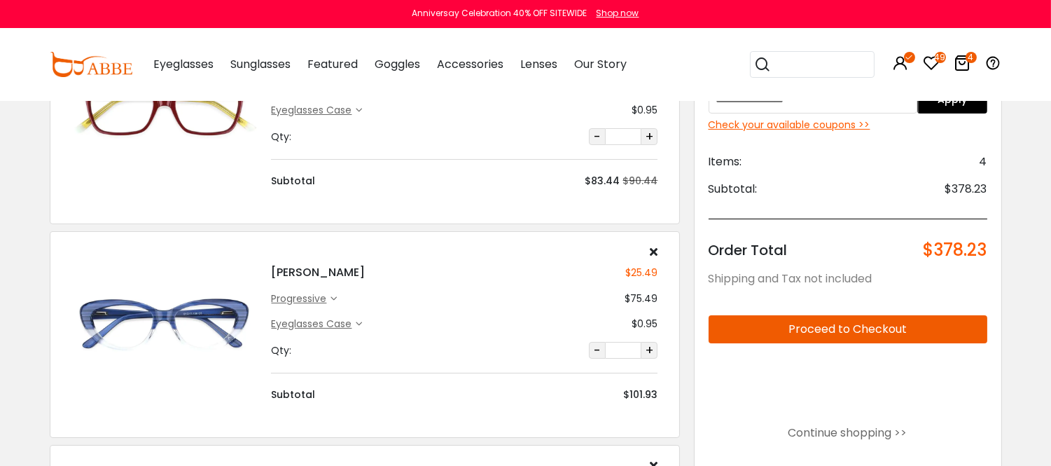
click at [794, 126] on div "Check your available coupons >>" at bounding box center [848, 125] width 279 height 15
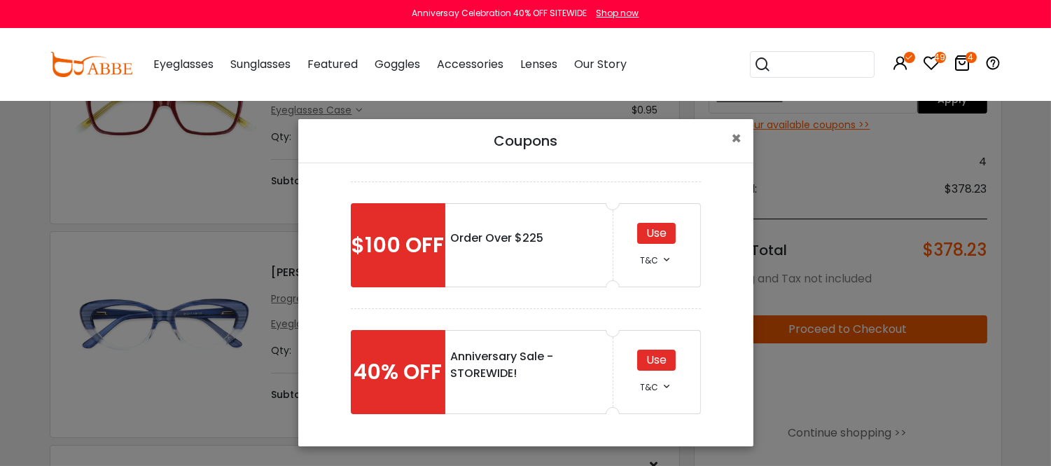
scroll to position [4, 0]
click at [645, 355] on div "Use" at bounding box center [656, 360] width 39 height 21
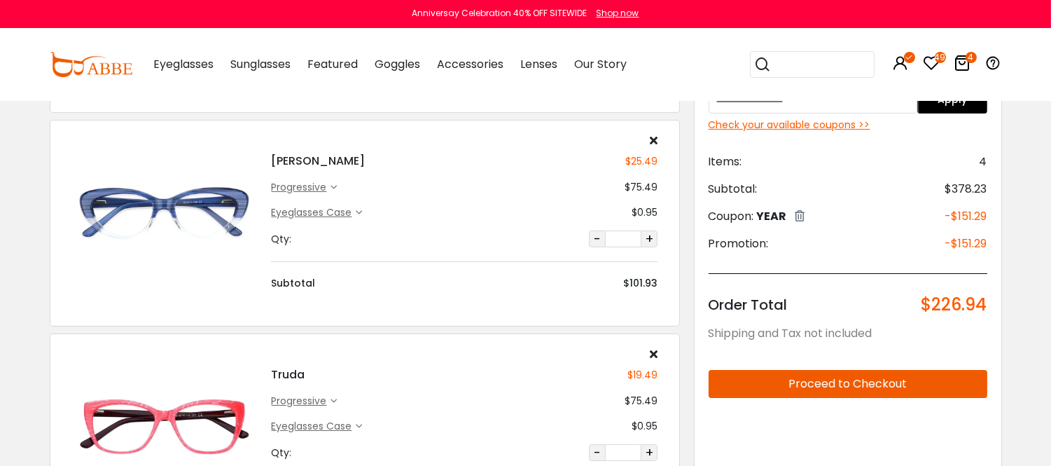
scroll to position [78, 0]
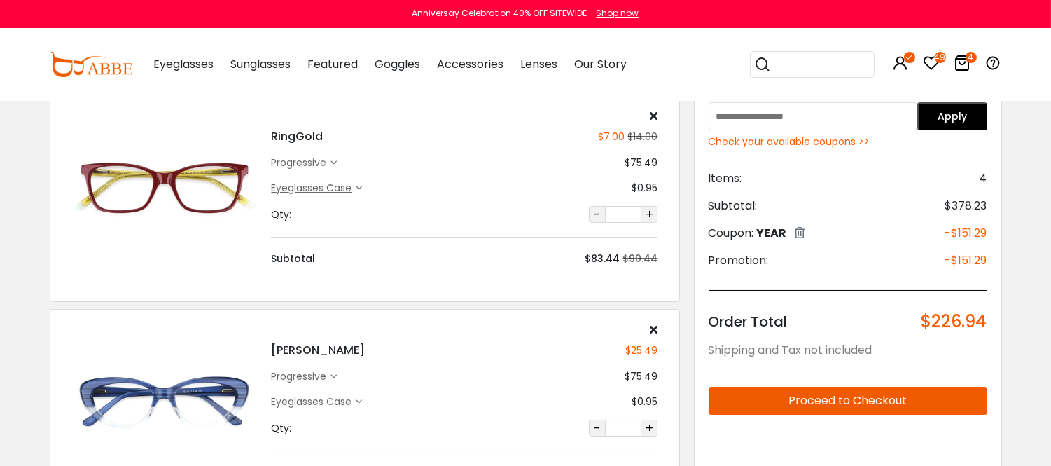
click at [199, 195] on img at bounding box center [164, 187] width 186 height 93
